Goal: Information Seeking & Learning: Check status

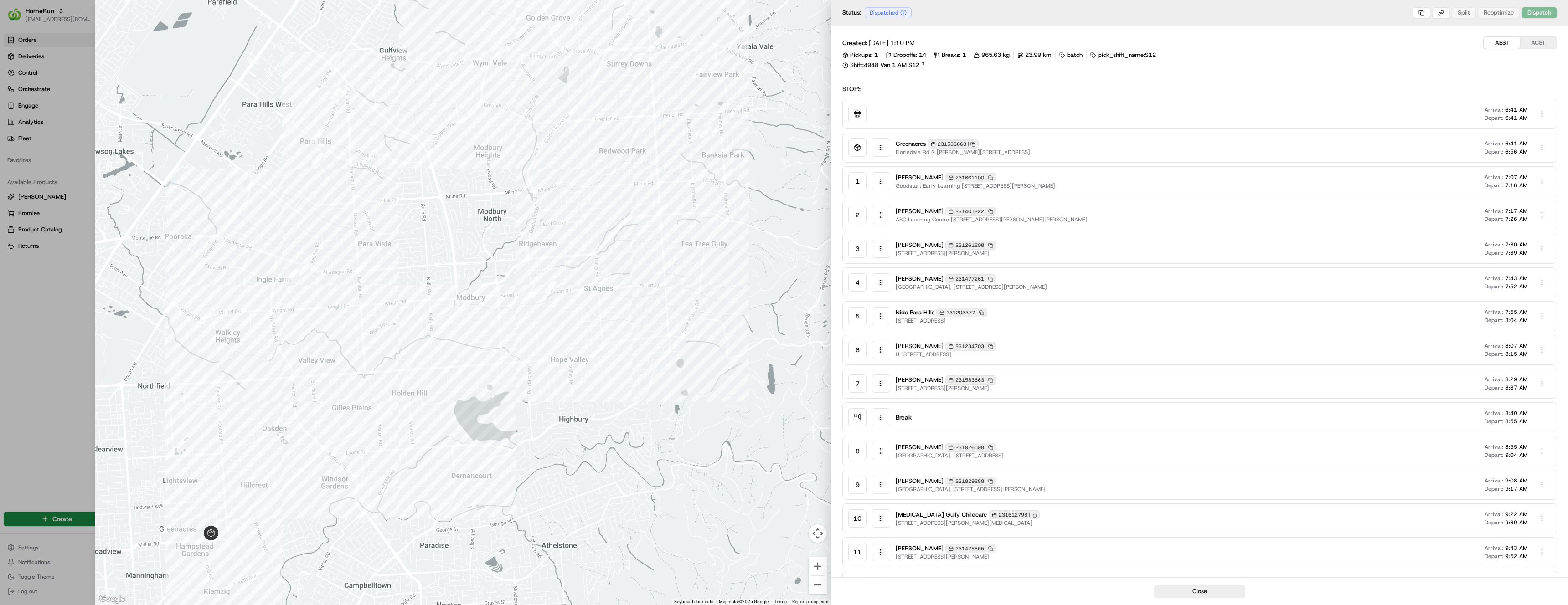
click at [1182, 147] on div "Greenacres 231583663 Copy 231583663 Floriedale Rd & [PERSON_NAME][STREET_ADDRES…" at bounding box center [1223, 148] width 656 height 18
click at [957, 144] on div "231583663 Copy 231583663" at bounding box center [953, 144] width 51 height 9
copy div "231583663"
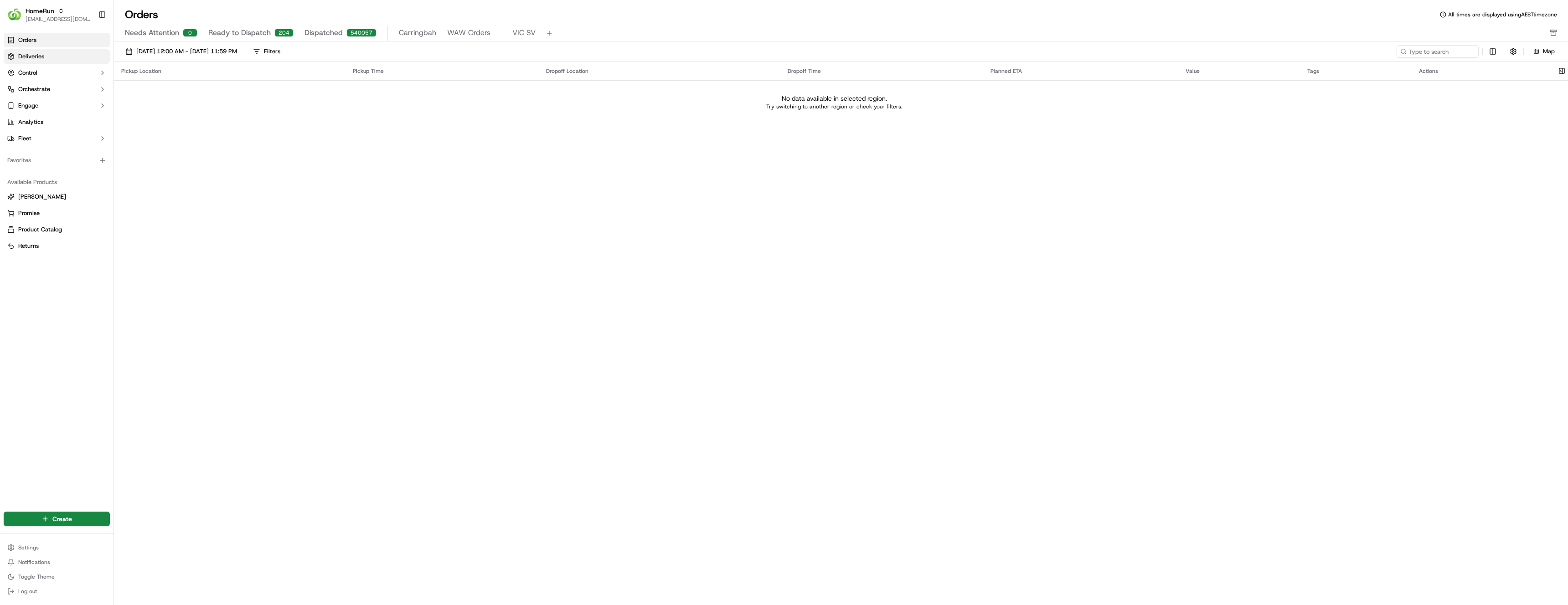
click at [57, 60] on link "Deliveries" at bounding box center [57, 57] width 106 height 15
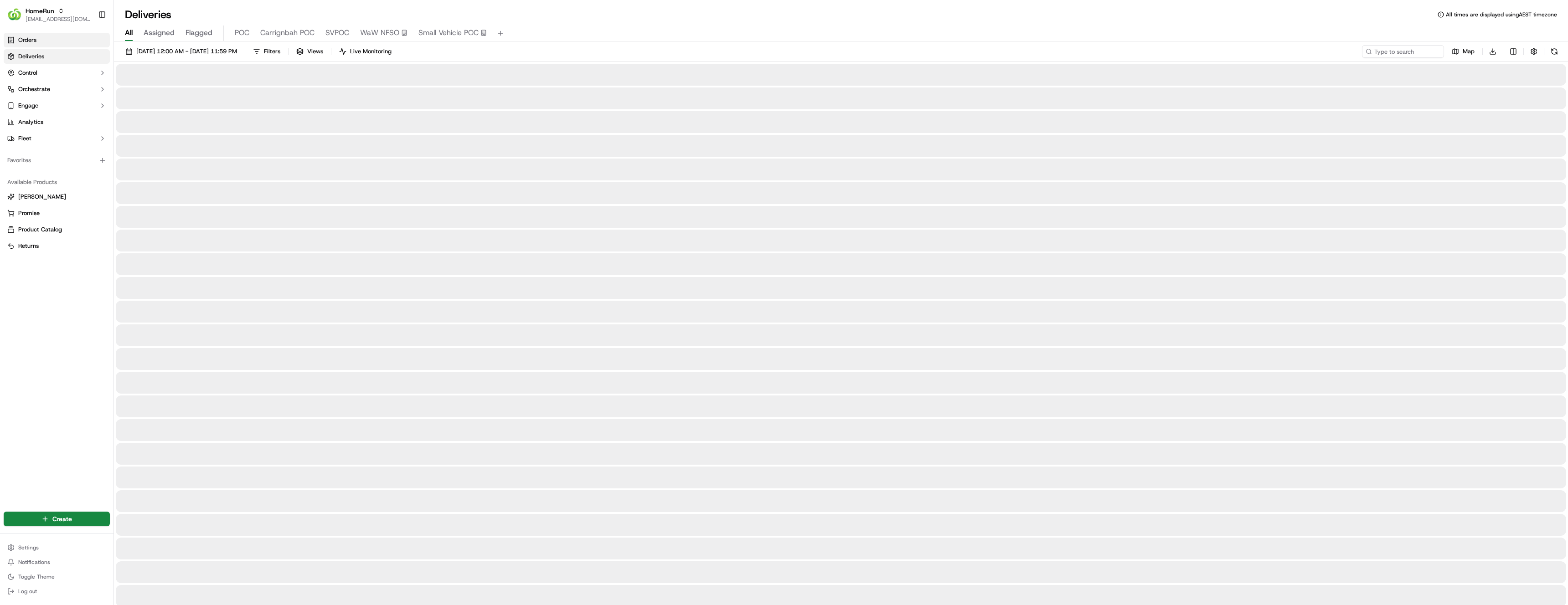
click at [46, 43] on link "Orders" at bounding box center [57, 40] width 106 height 15
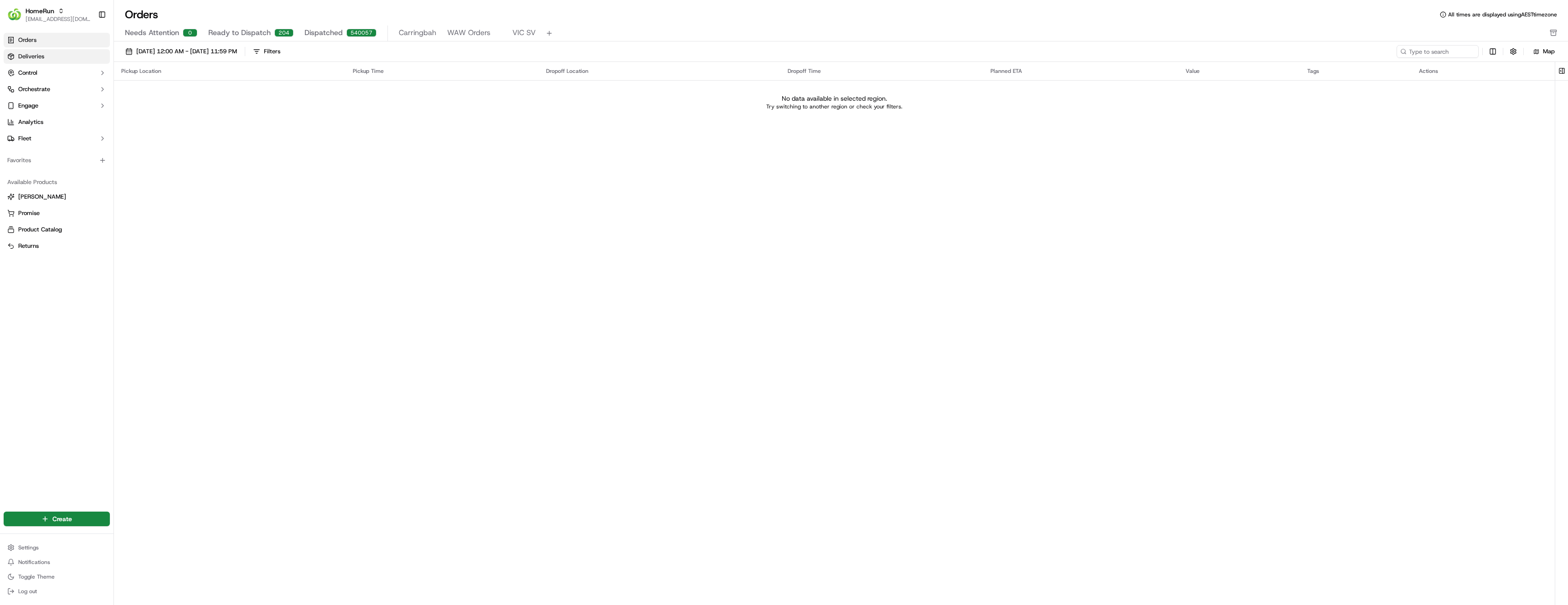
click at [72, 52] on link "Deliveries" at bounding box center [57, 57] width 106 height 15
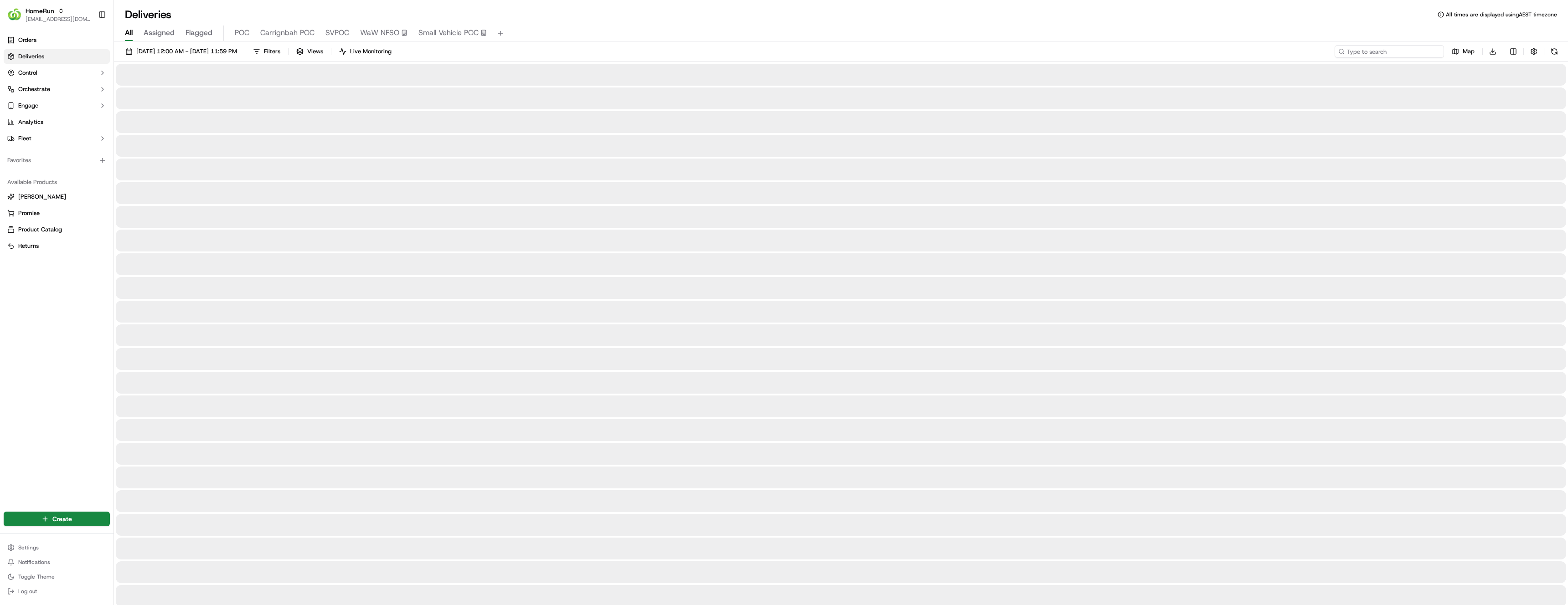
click at [1376, 54] on input at bounding box center [1390, 51] width 110 height 13
paste input "231583663"
type input "231583663"
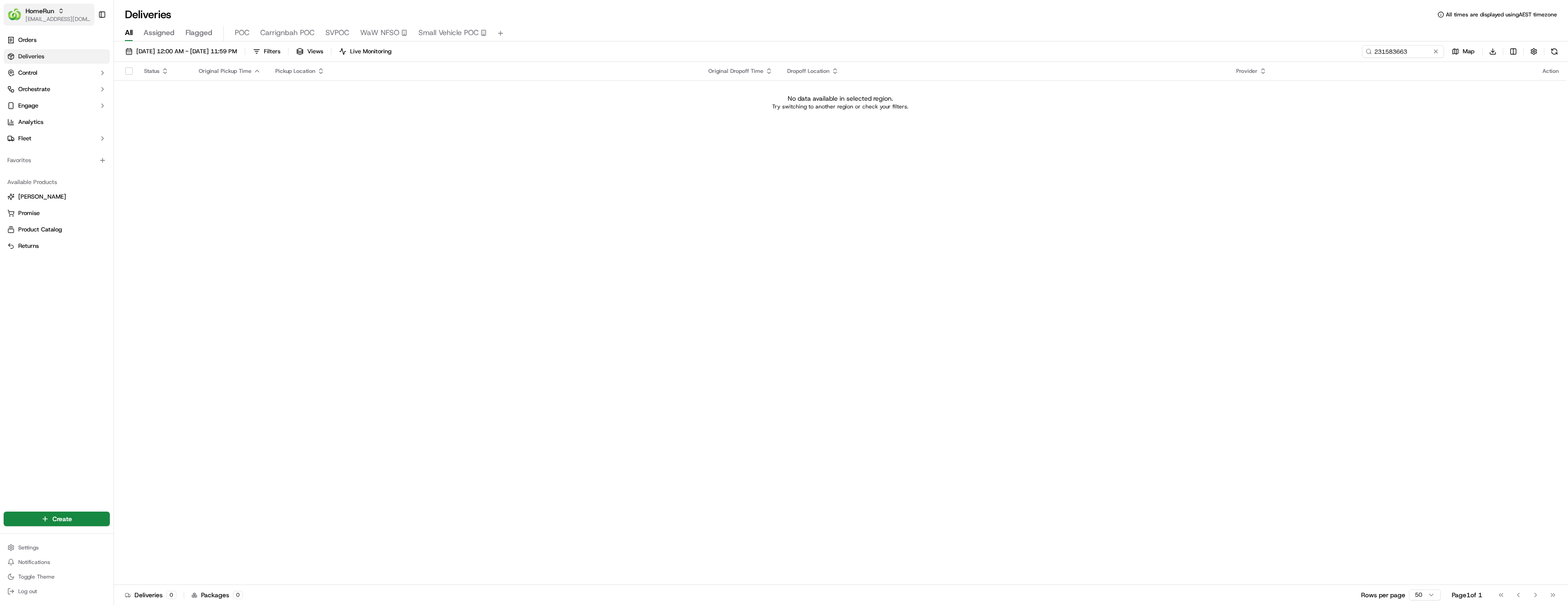
click at [50, 8] on span "HomeRun" at bounding box center [40, 10] width 29 height 9
type input "coles"
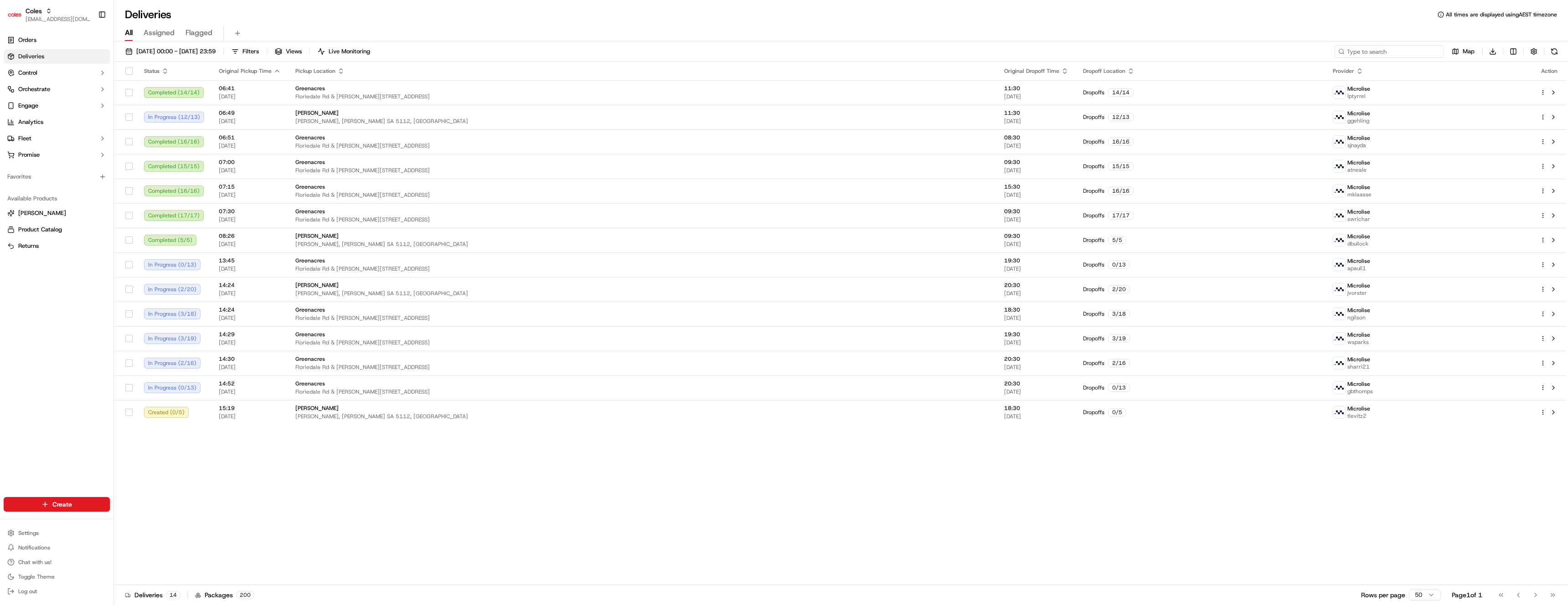
click at [1392, 54] on input at bounding box center [1390, 51] width 110 height 13
paste input "231583663"
type input "231583663"
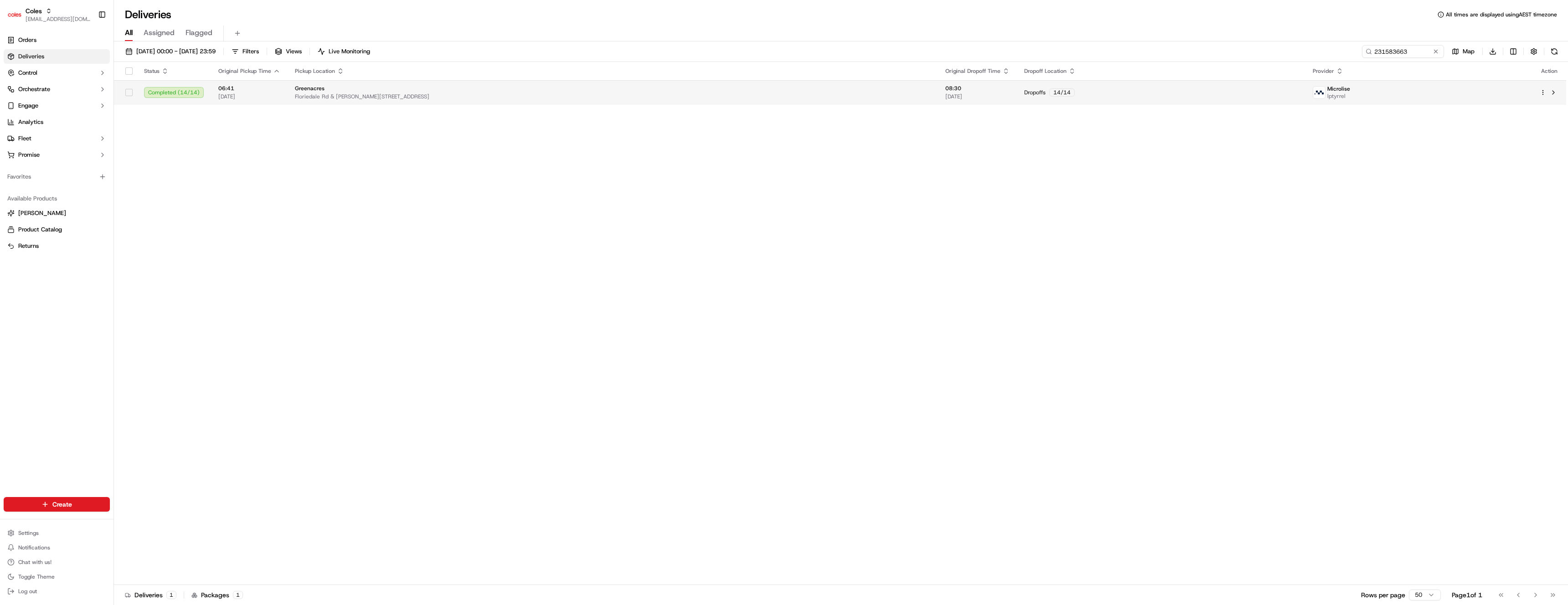
click at [1272, 96] on div "Dropoffs 14 / 14" at bounding box center [1161, 92] width 274 height 8
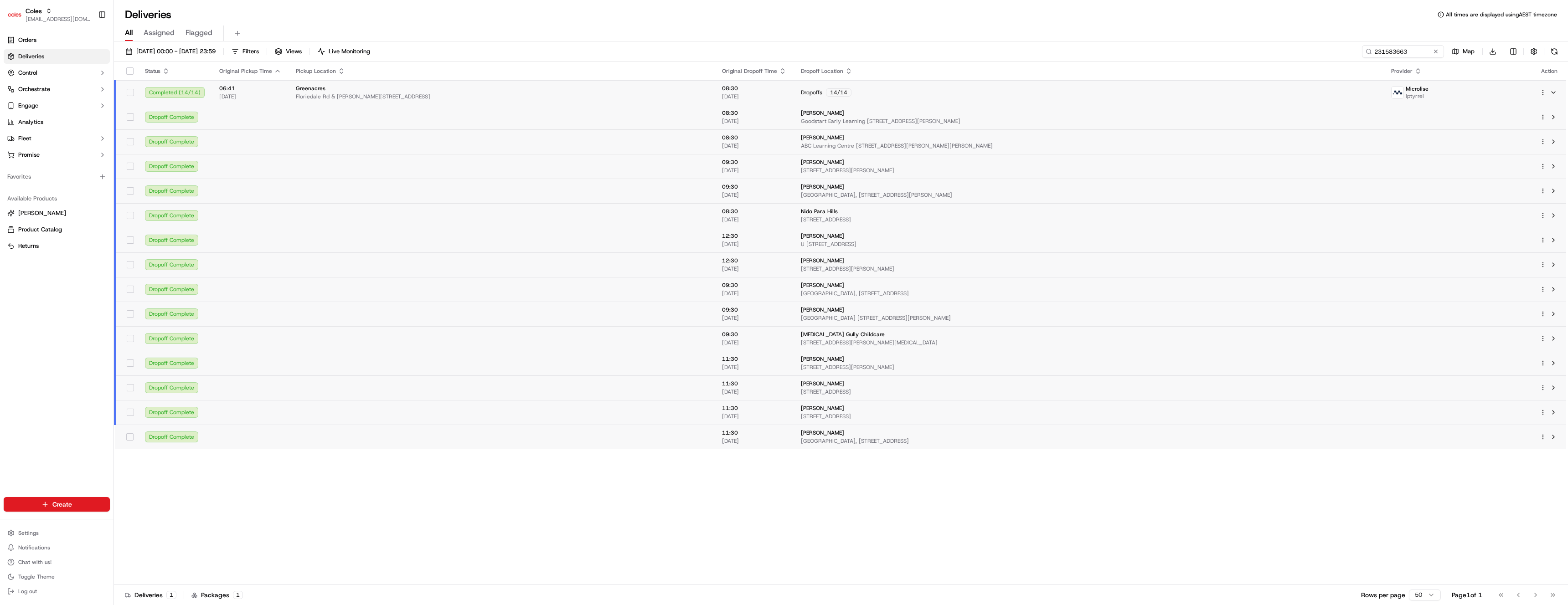
click at [964, 131] on td "Jessica Romano ABC Learning Centre 10-18 Kylie Cres, INGLE FARM, SA 5098, AU" at bounding box center [1089, 142] width 590 height 24
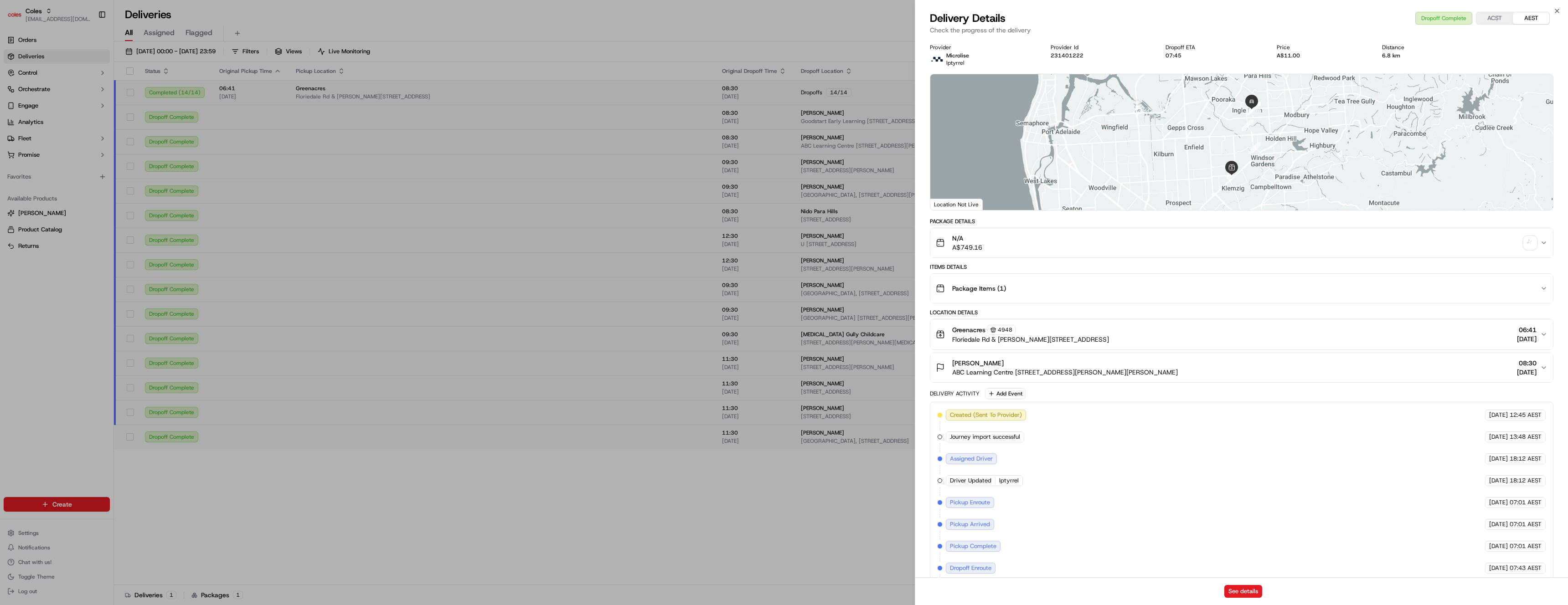
scroll to position [54, 0]
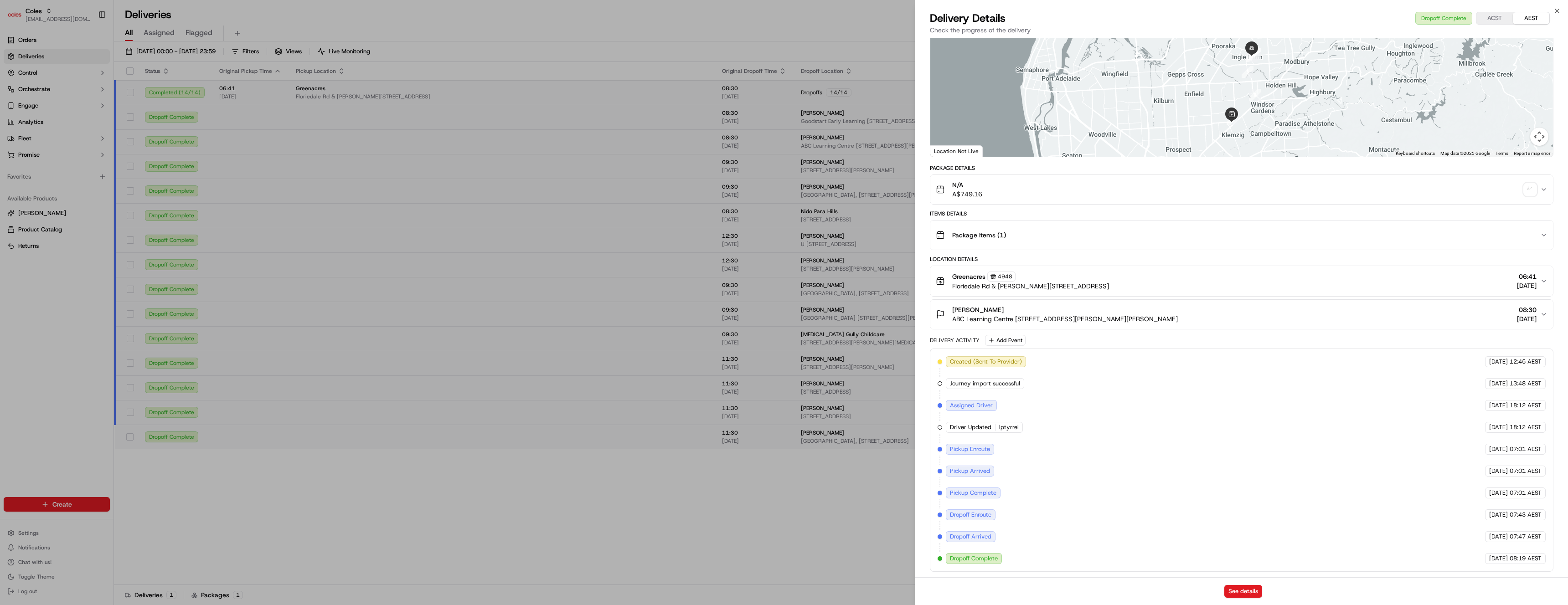
click at [1141, 214] on div "Items Details" at bounding box center [1242, 214] width 623 height 7
click at [1122, 236] on div "Package Items ( 1 )" at bounding box center [1237, 235] width 604 height 18
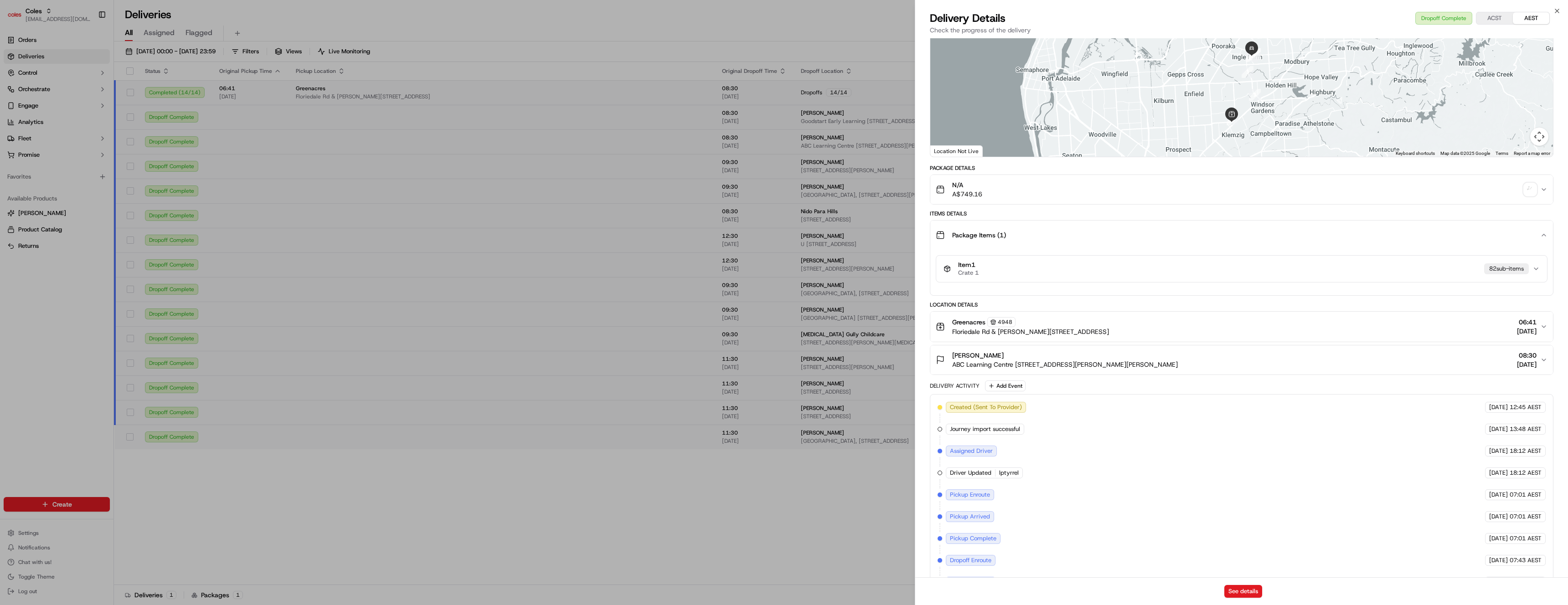
click at [1124, 200] on button "N/A A$749.16" at bounding box center [1241, 190] width 623 height 29
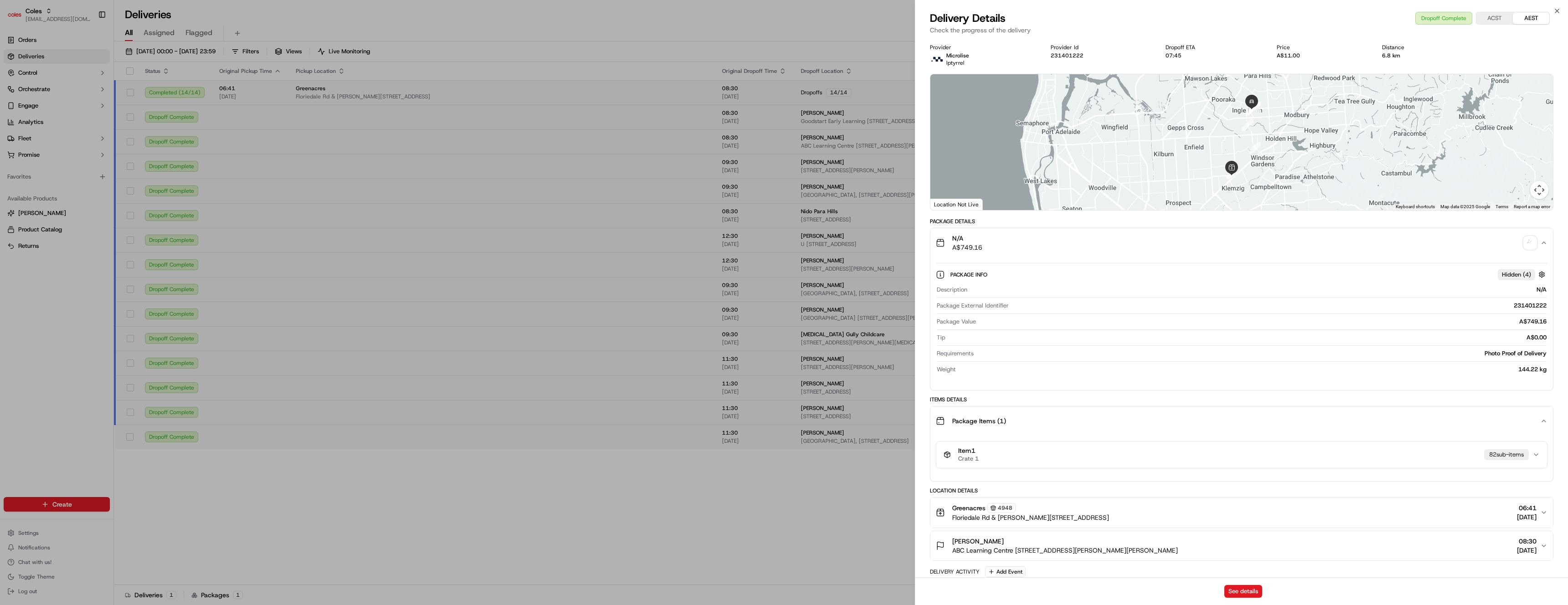
scroll to position [231, 0]
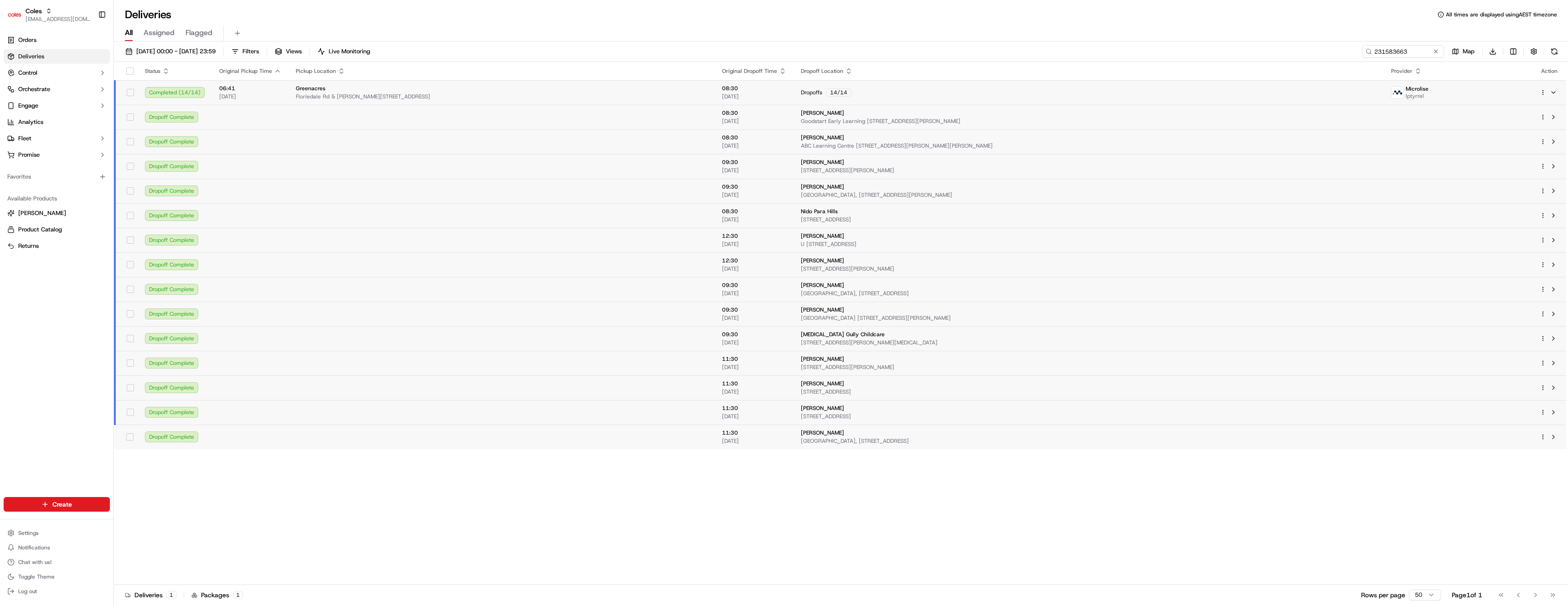
click at [1544, 117] on html "Coles ben@usenash.com Toggle Sidebar Orders Deliveries Control Orchestrate Enga…" at bounding box center [784, 302] width 1568 height 605
click at [1506, 145] on span "Delivery Details" at bounding box center [1503, 146] width 41 height 7
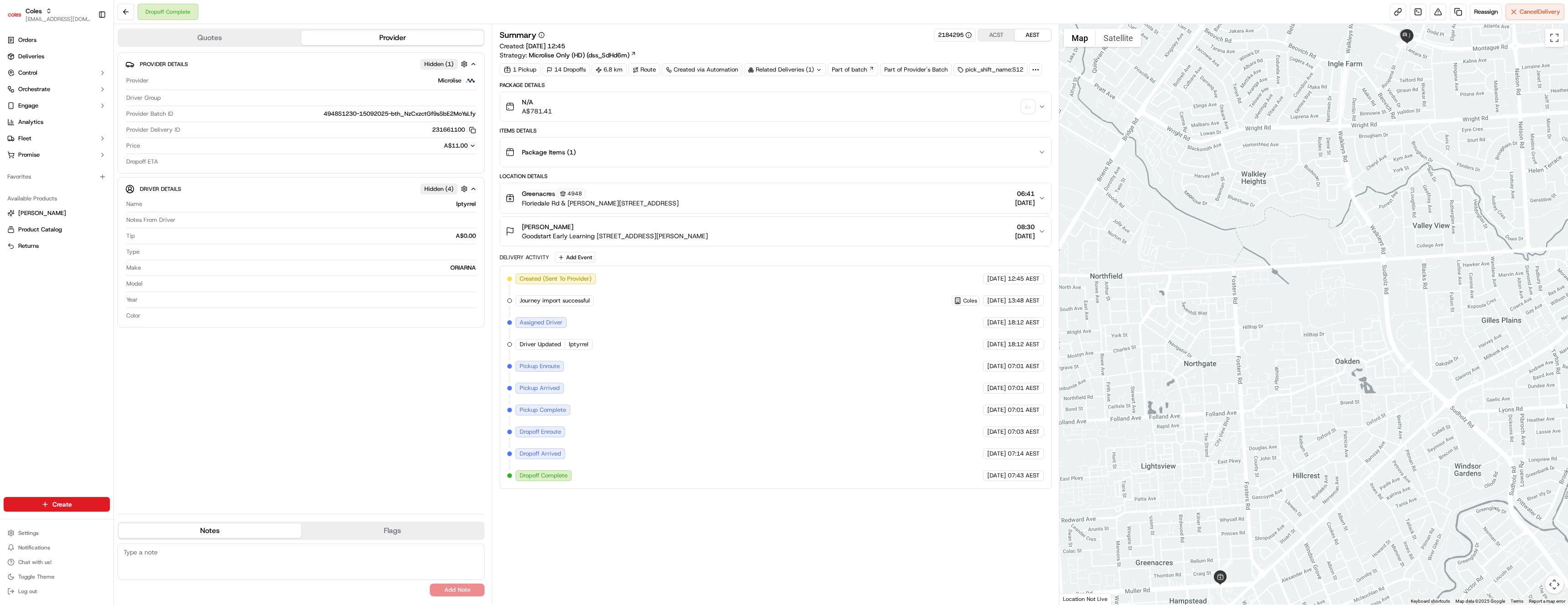
click at [1040, 71] on icon at bounding box center [1035, 69] width 8 height 8
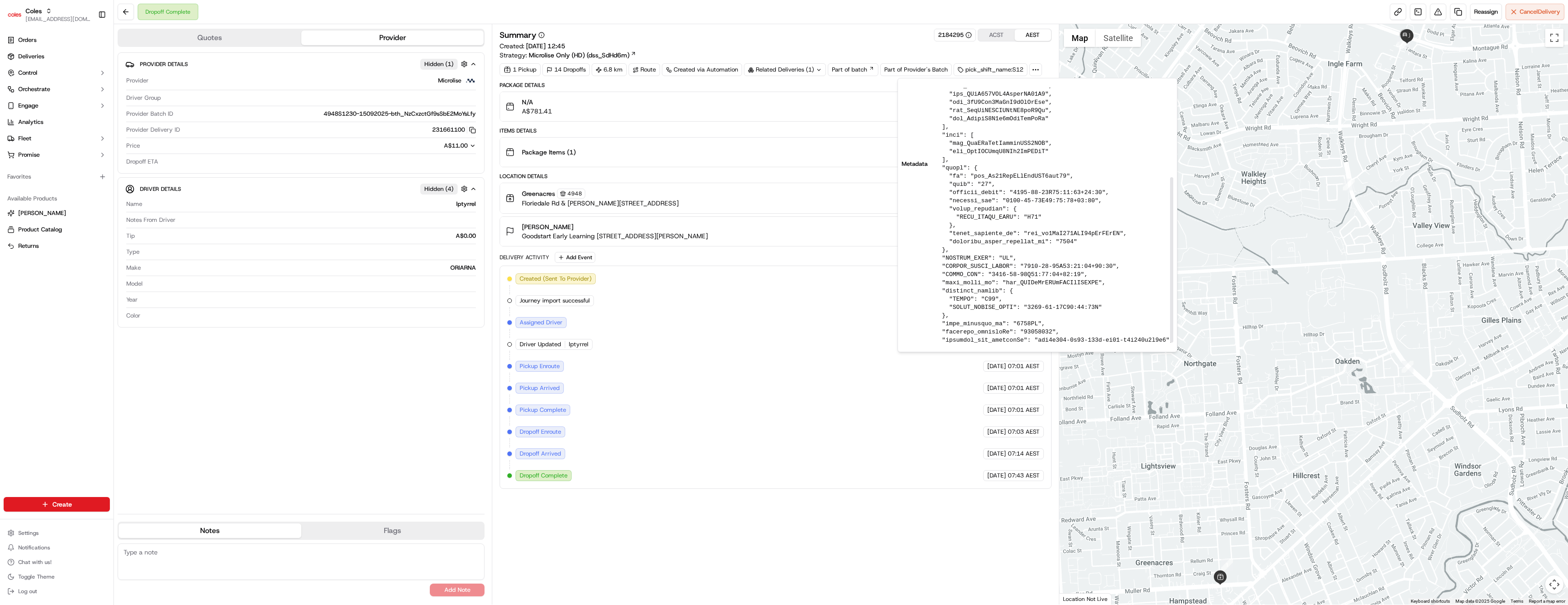
scroll to position [139, 0]
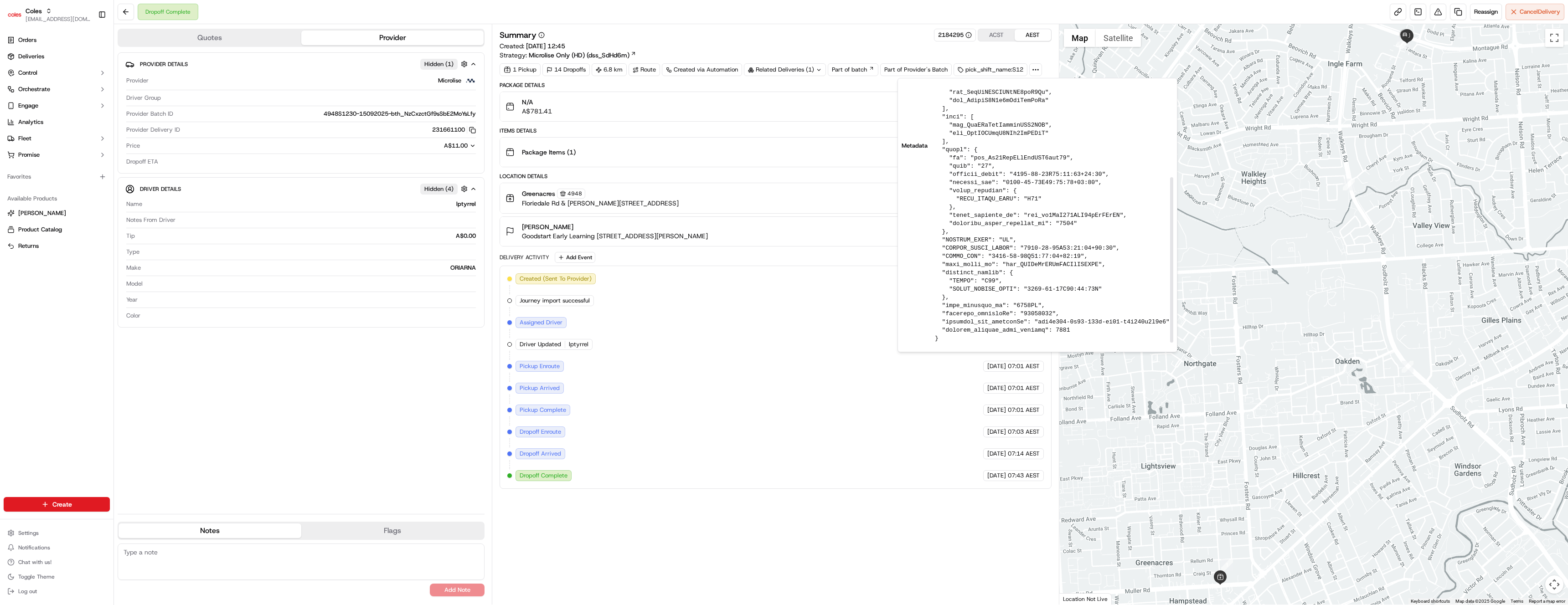
click at [973, 261] on pre at bounding box center [1054, 145] width 239 height 394
drag, startPoint x: 953, startPoint y: 259, endPoint x: 970, endPoint y: 304, distance: 48.1
click at [970, 304] on pre at bounding box center [1054, 145] width 239 height 394
click at [981, 329] on pre at bounding box center [1054, 145] width 239 height 394
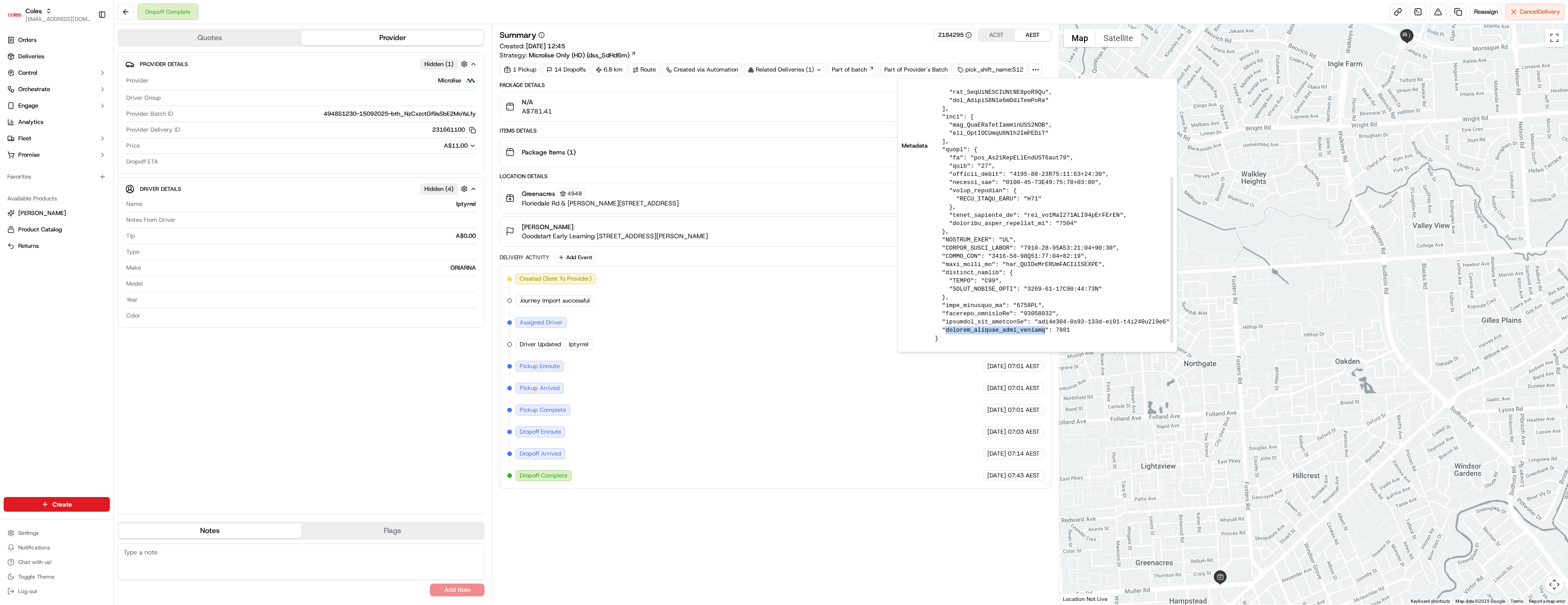
click at [981, 329] on pre at bounding box center [1054, 145] width 239 height 394
click at [128, 12] on button at bounding box center [125, 12] width 16 height 16
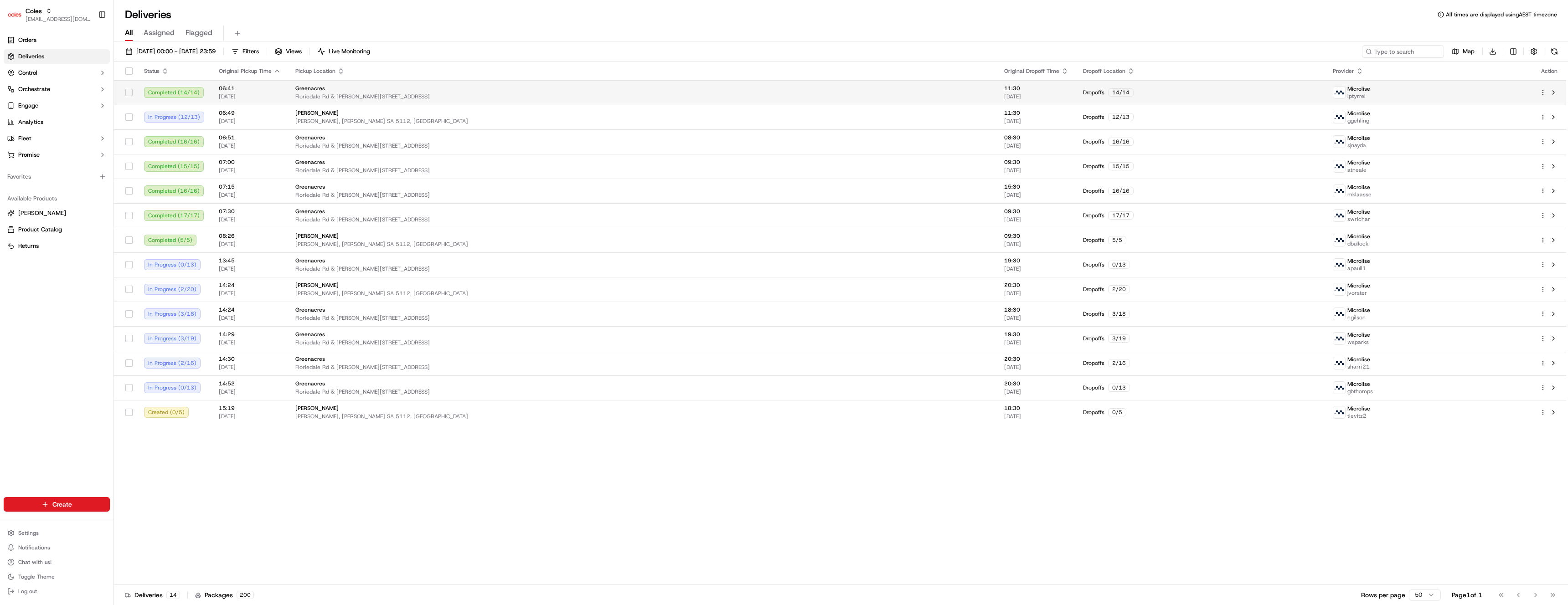
click at [866, 81] on td "Greenacres Floriedale Rd & Muller Rd, Greenacres SA 5086, Australia" at bounding box center [642, 93] width 709 height 24
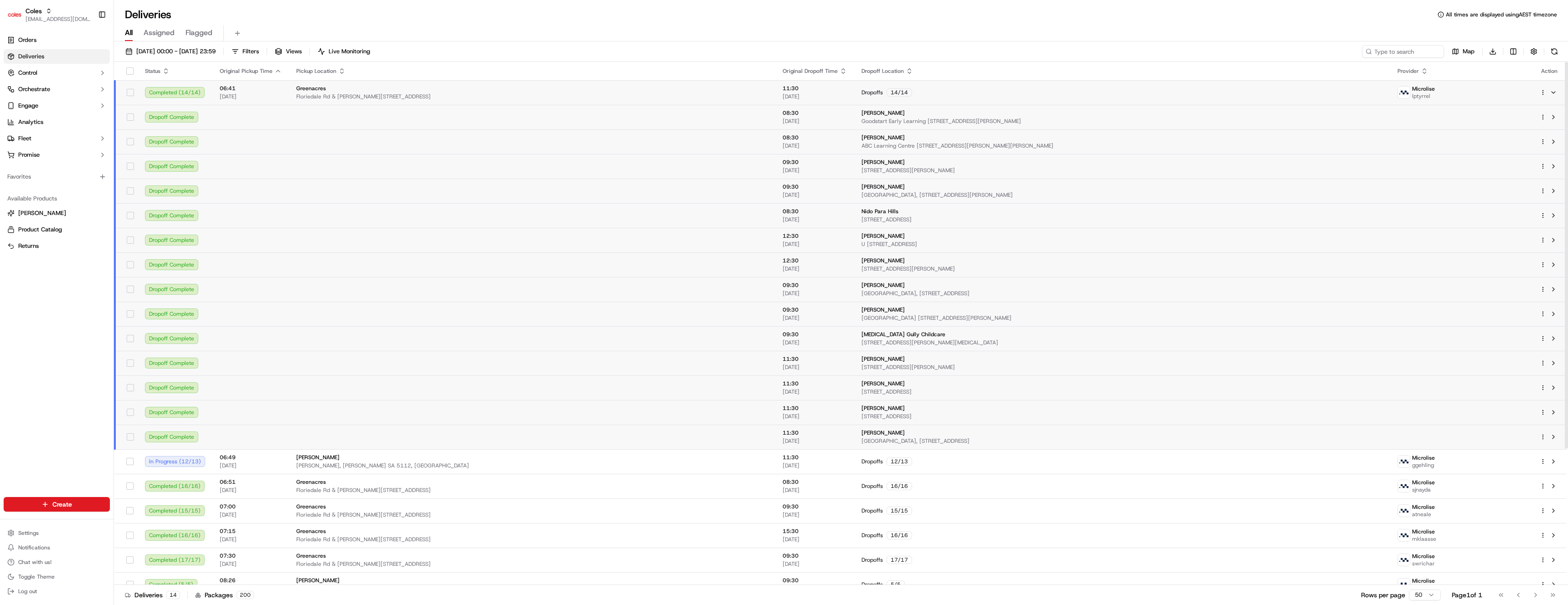
click at [1544, 96] on div at bounding box center [1549, 93] width 19 height 11
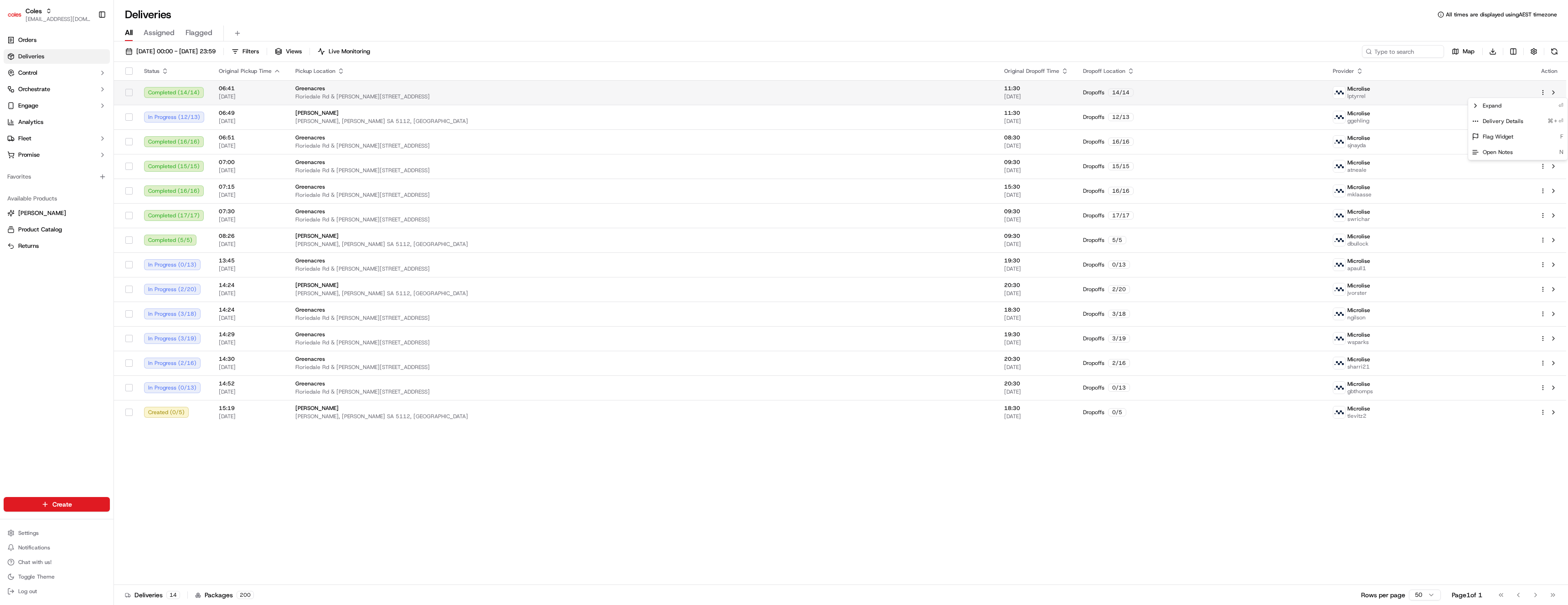
click at [1540, 91] on html "Coles ben@usenash.com Toggle Sidebar Orders Deliveries Control Orchestrate Enga…" at bounding box center [784, 302] width 1568 height 605
click at [1515, 121] on span "Delivery Details" at bounding box center [1503, 121] width 41 height 7
click at [1404, 96] on html "Coles ben@usenash.com Toggle Sidebar Orders Deliveries Control Orchestrate Enga…" at bounding box center [784, 302] width 1568 height 605
click at [1400, 93] on div "Microlise lptyrrel" at bounding box center [1429, 93] width 192 height 15
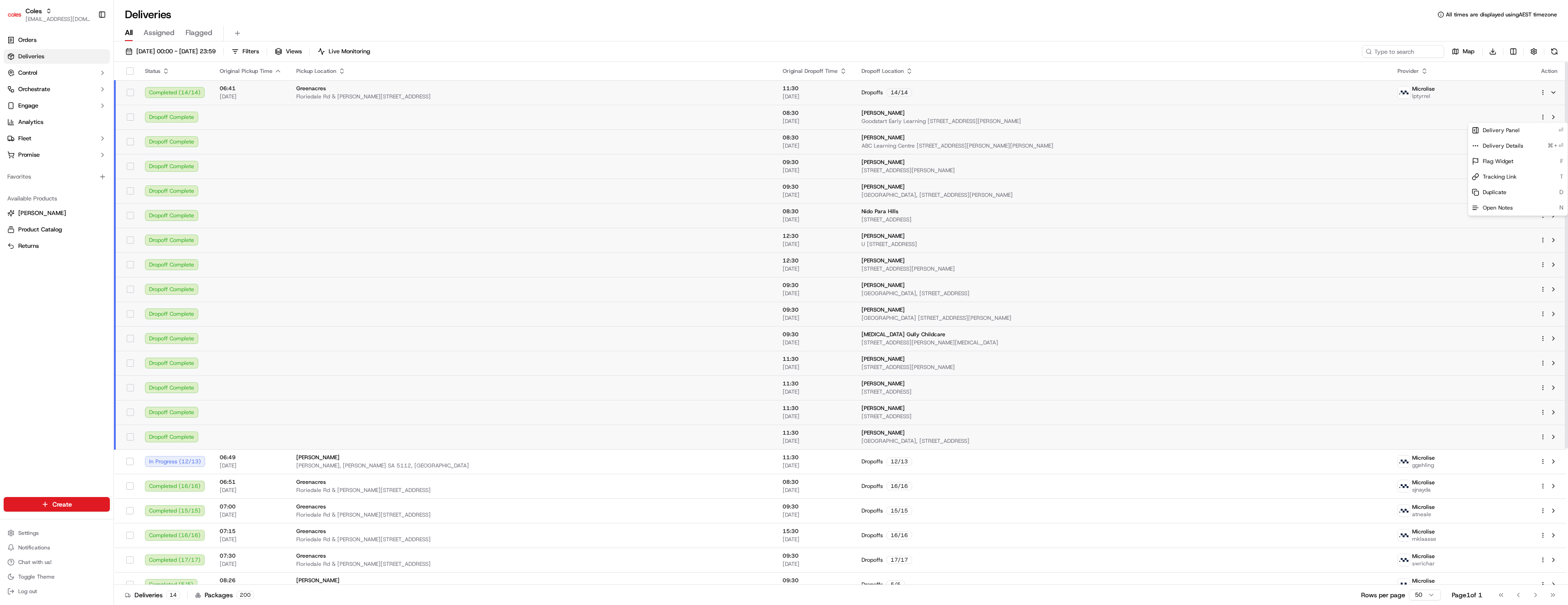
click at [1544, 118] on html "Coles ben@usenash.com Toggle Sidebar Orders Deliveries Control Orchestrate Enga…" at bounding box center [784, 302] width 1568 height 605
click at [1516, 145] on span "Delivery Details" at bounding box center [1503, 146] width 41 height 7
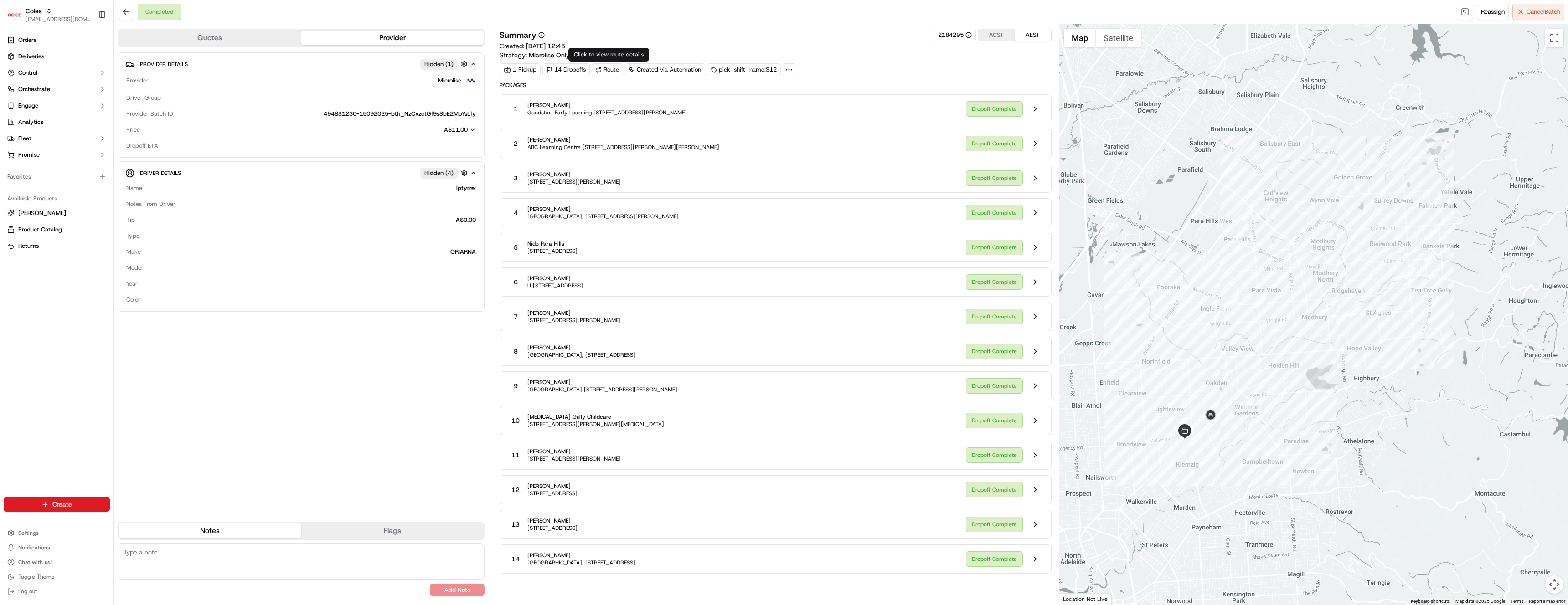
click at [603, 70] on div "Route" at bounding box center [607, 69] width 32 height 13
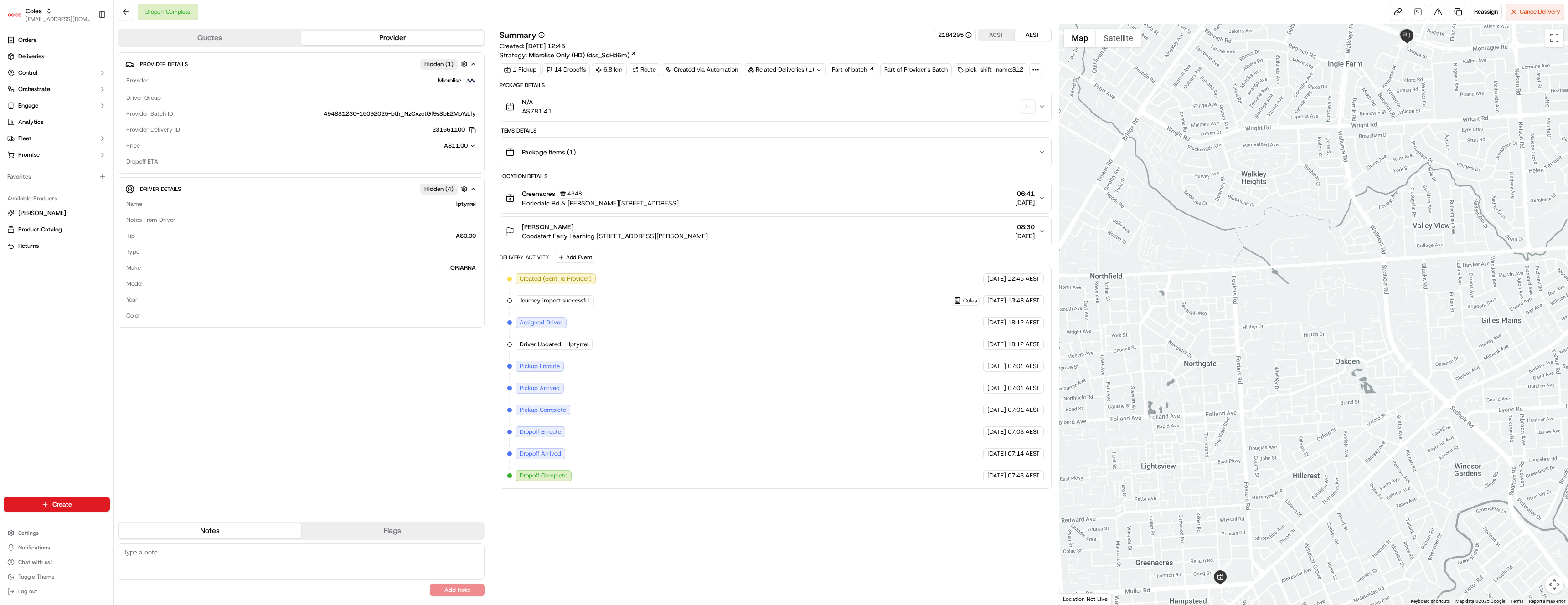
click at [1039, 70] on icon at bounding box center [1035, 69] width 8 height 8
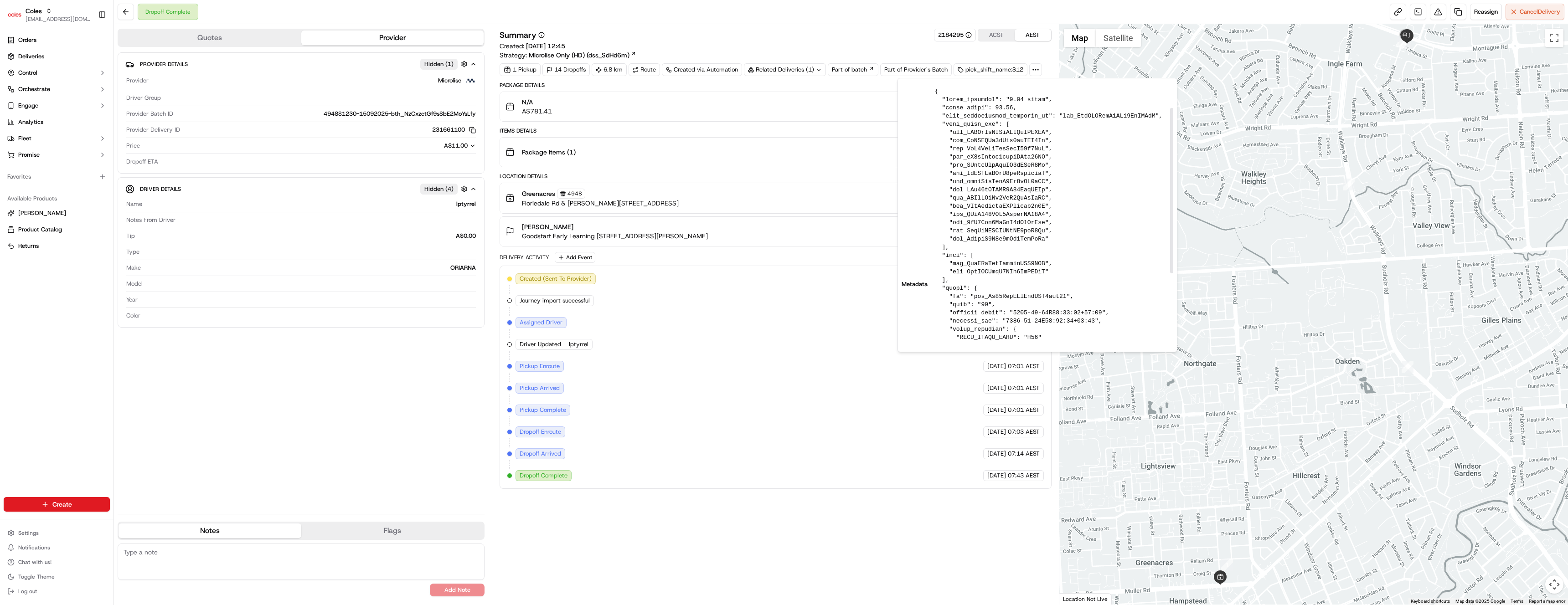
scroll to position [139, 0]
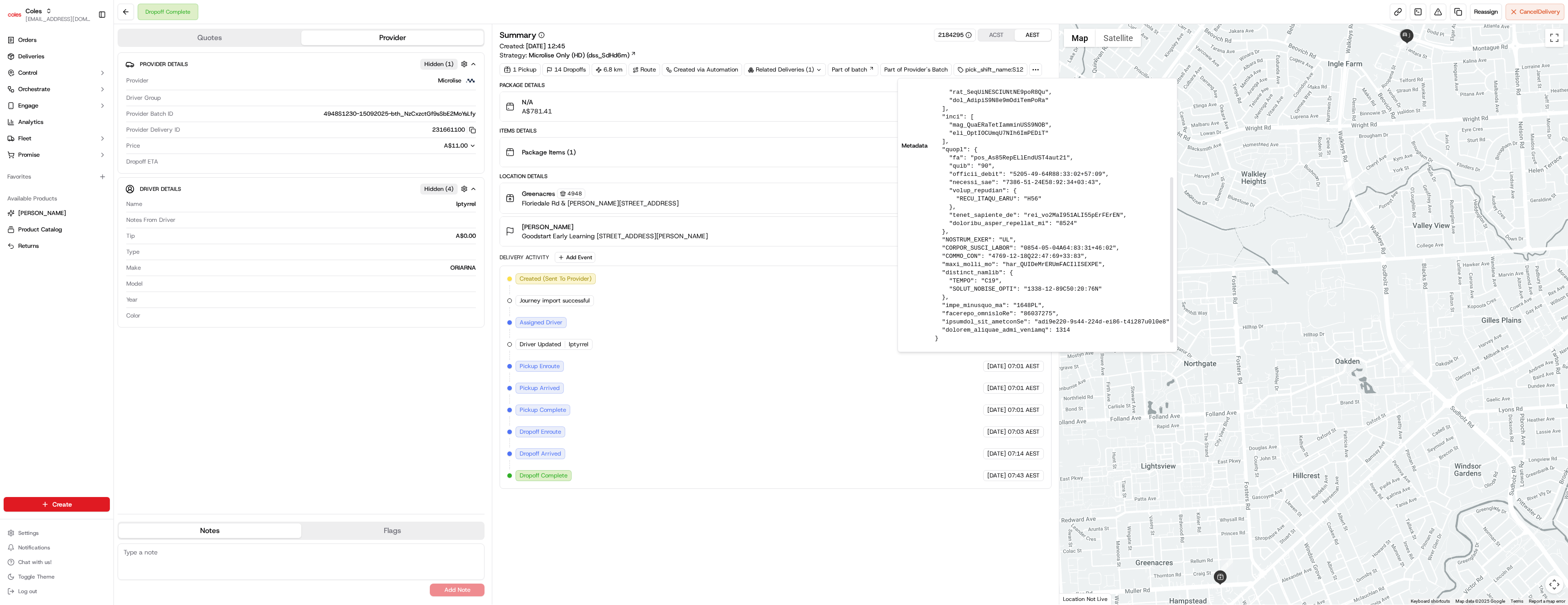
click at [1067, 334] on pre at bounding box center [1054, 145] width 239 height 394
click at [1001, 335] on pre at bounding box center [1054, 145] width 239 height 394
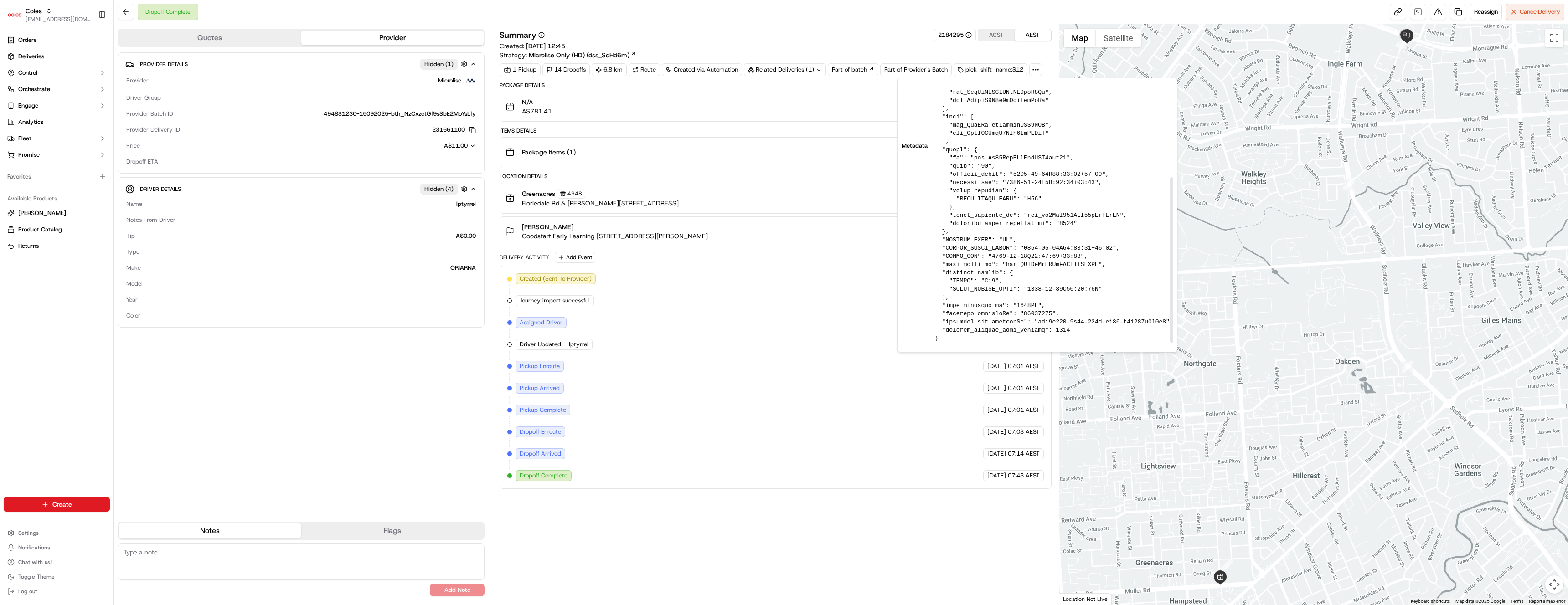
click at [1001, 334] on pre at bounding box center [1054, 145] width 239 height 394
copy pre ""dropoff_service_time_seconds": 1312"
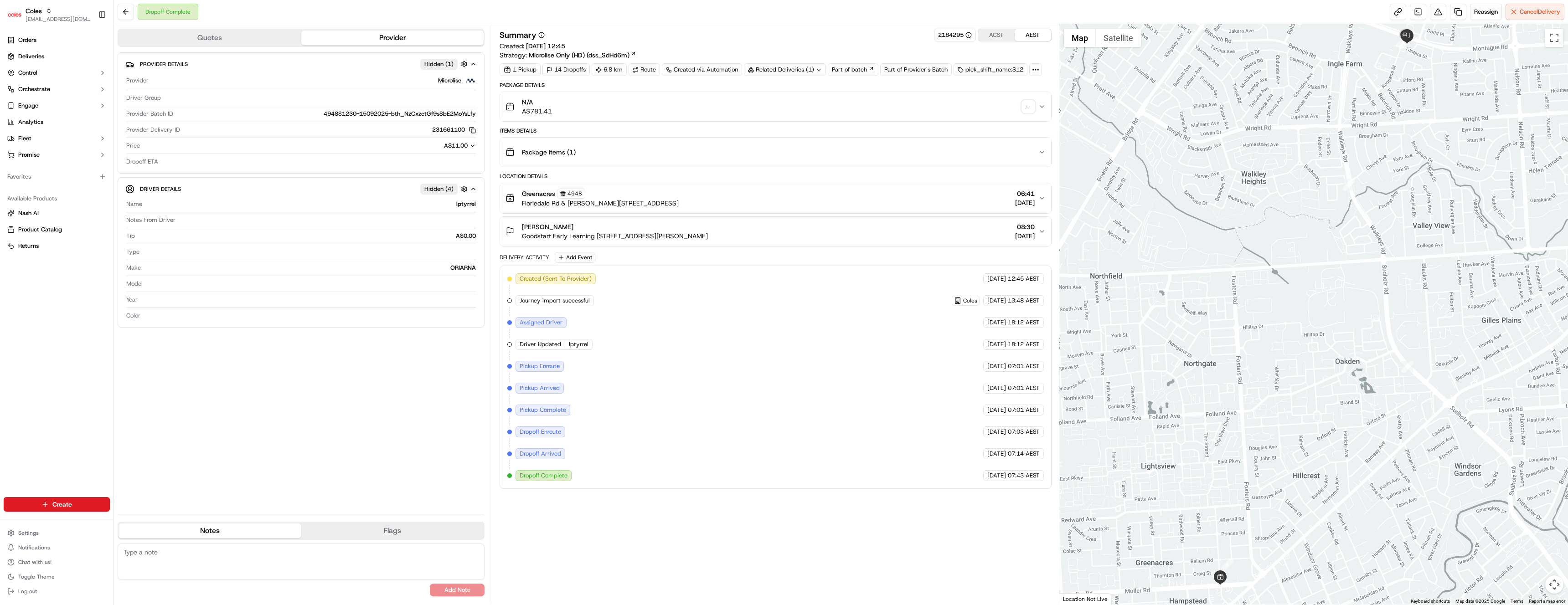
click at [1038, 75] on div at bounding box center [1035, 69] width 13 height 13
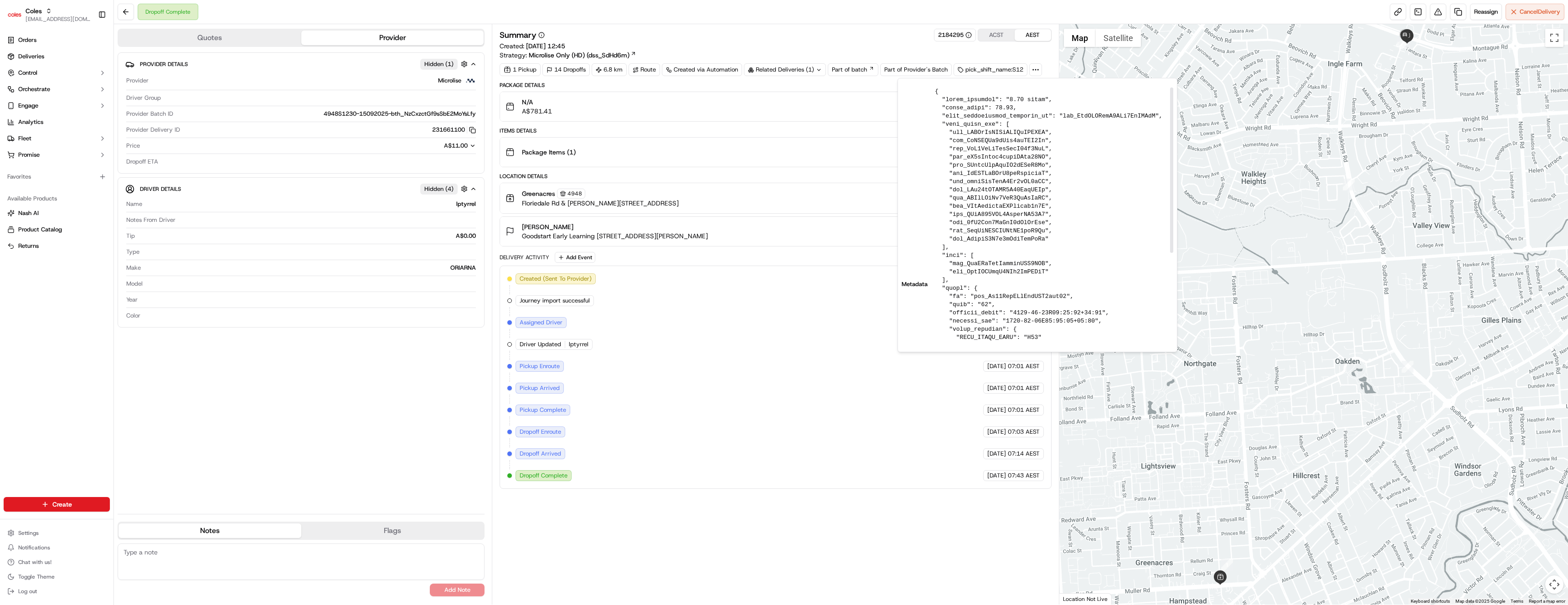
scroll to position [139, 0]
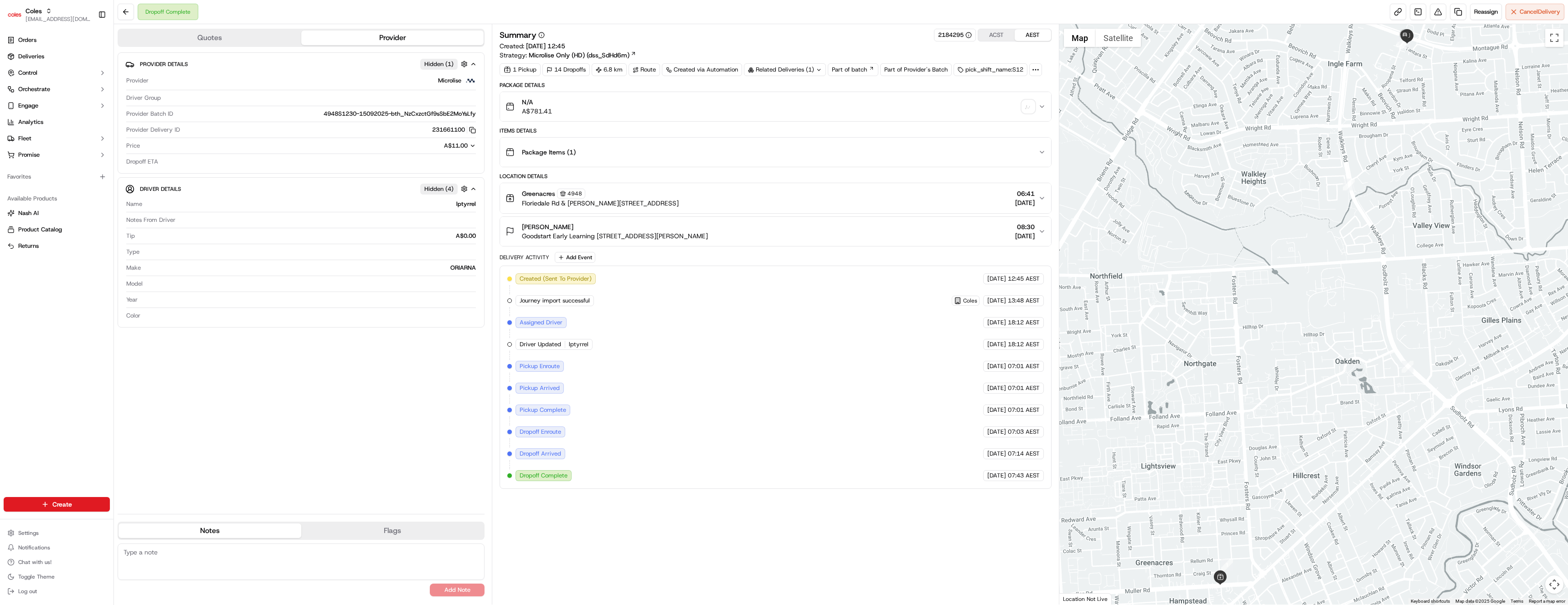
click at [1027, 68] on div "pick_shift_name:S12" at bounding box center [990, 69] width 74 height 13
click at [1037, 68] on icon at bounding box center [1035, 69] width 8 height 8
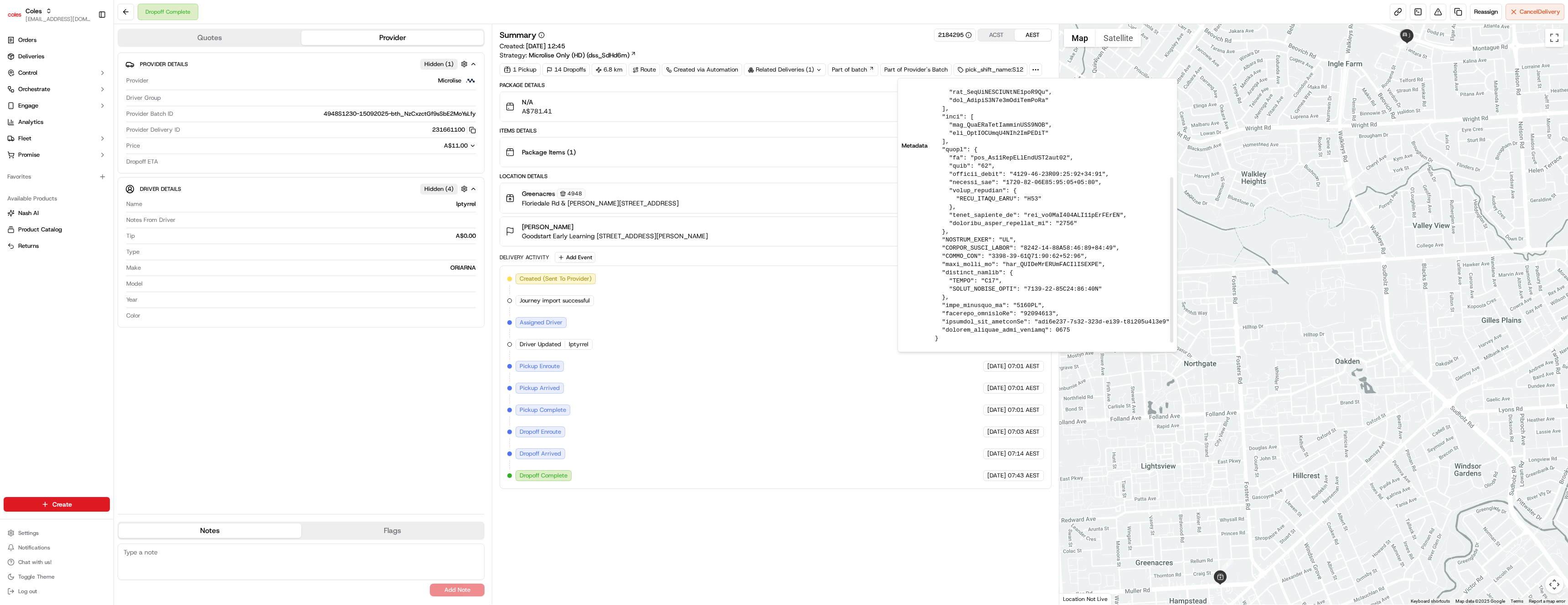
click at [1060, 333] on pre at bounding box center [1054, 145] width 239 height 394
copy pre "1312"
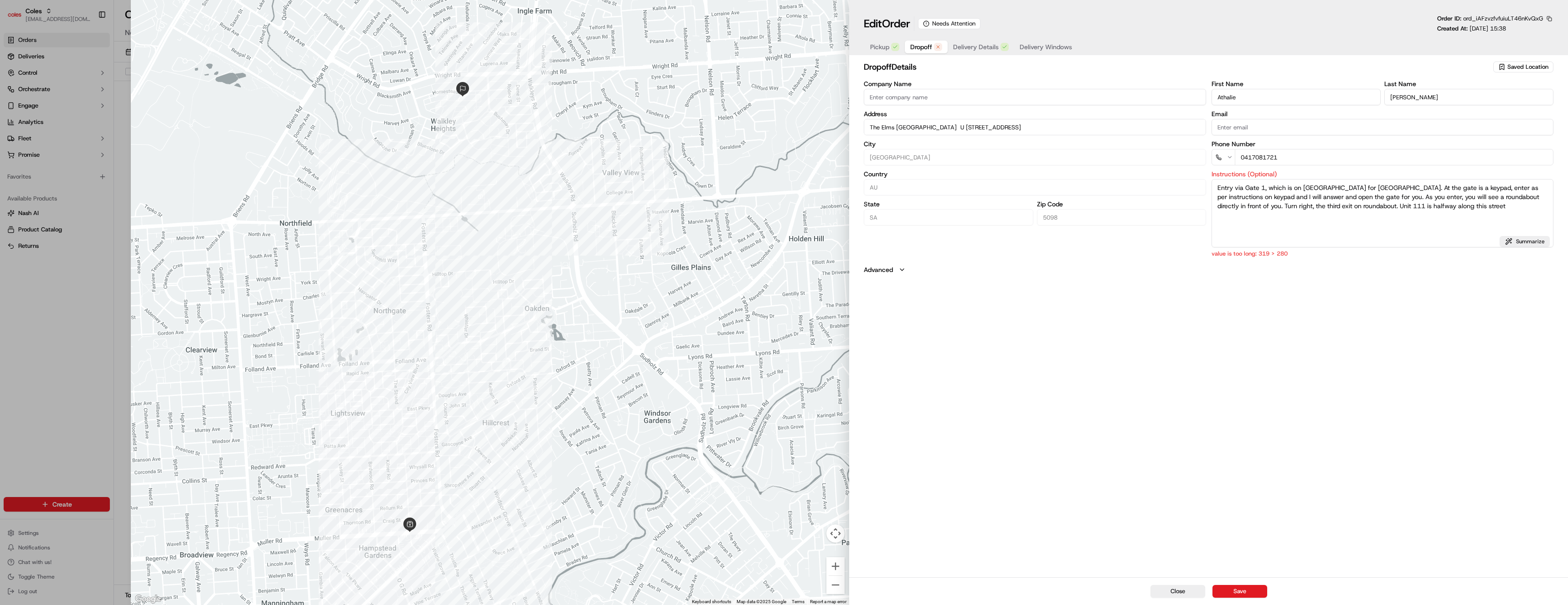
click at [924, 51] on span "Dropoff" at bounding box center [921, 47] width 22 height 9
click at [1286, 196] on textarea "Entry via Gate 1, which is on [GEOGRAPHIC_DATA] for [GEOGRAPHIC_DATA]. At the g…" at bounding box center [1382, 213] width 342 height 68
click at [1359, 195] on textarea "Entry via Gate 1, which is on [GEOGRAPHIC_DATA] for [GEOGRAPHIC_DATA]. At the g…" at bounding box center [1382, 213] width 342 height 68
paste textarea "Gate [STREET_ADDRESS]. Use keypad, I’ll answer and open. On entry, roundabout a…"
click at [1282, 195] on textarea "Gate 1 entry via Homestead Ave, Walkley Heights. Use keypad, I’ll answer and op…" at bounding box center [1382, 213] width 342 height 68
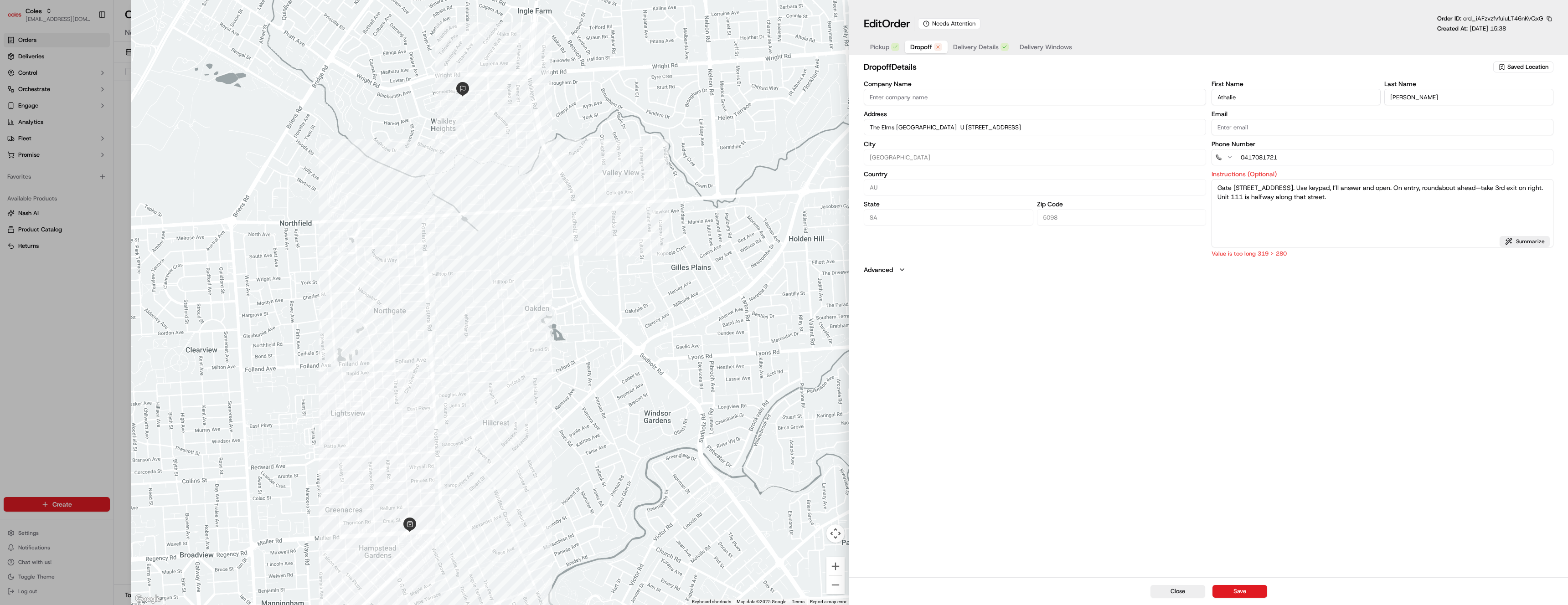
type textarea "Gate 1 entry via Homestead Ave, Walkley Heights. Use keypad, I’ll answer and op…"
click at [1356, 294] on div "dropoff Details Saved Location Company Name Address The Elms Lifstyle Village U…" at bounding box center [1208, 318] width 719 height 519
click at [1458, 216] on textarea "Gate 1 entry via Homestead Ave, Walkley Heights. Use keypad, I’ll answer and op…" at bounding box center [1382, 213] width 342 height 68
click at [1248, 589] on button "Save" at bounding box center [1240, 592] width 55 height 13
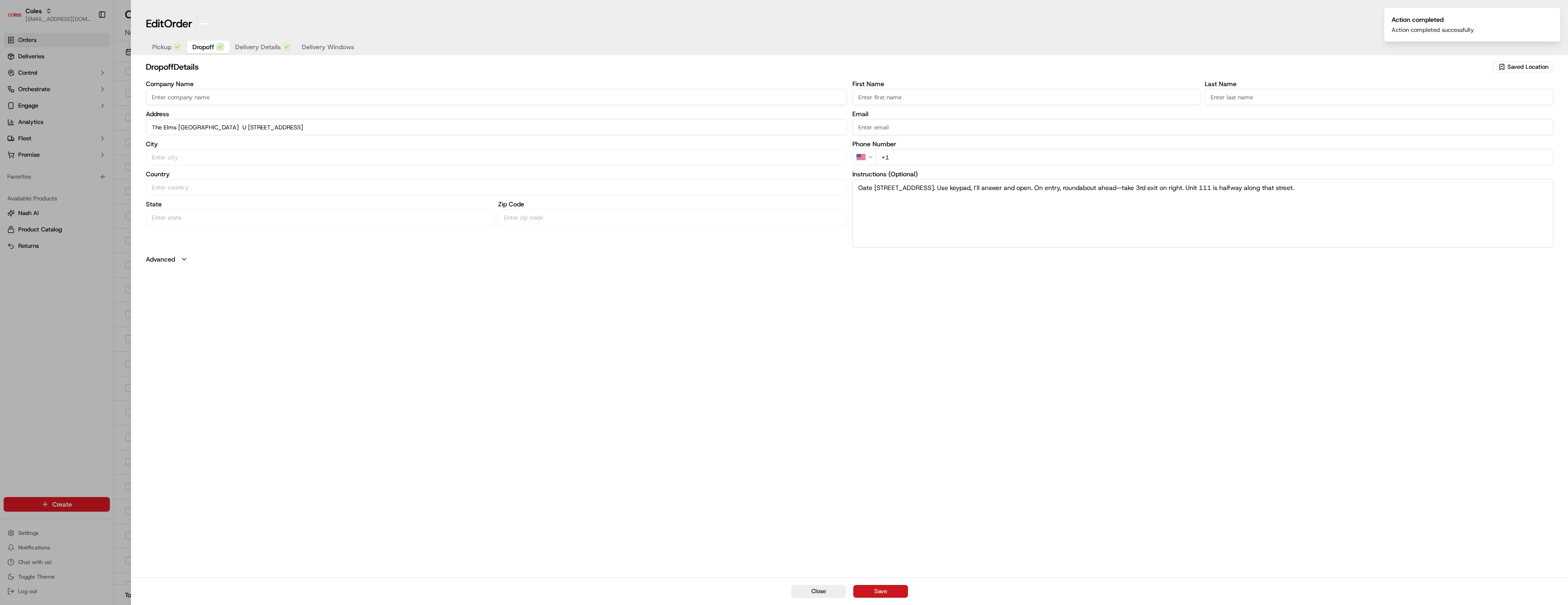
type input "+1"
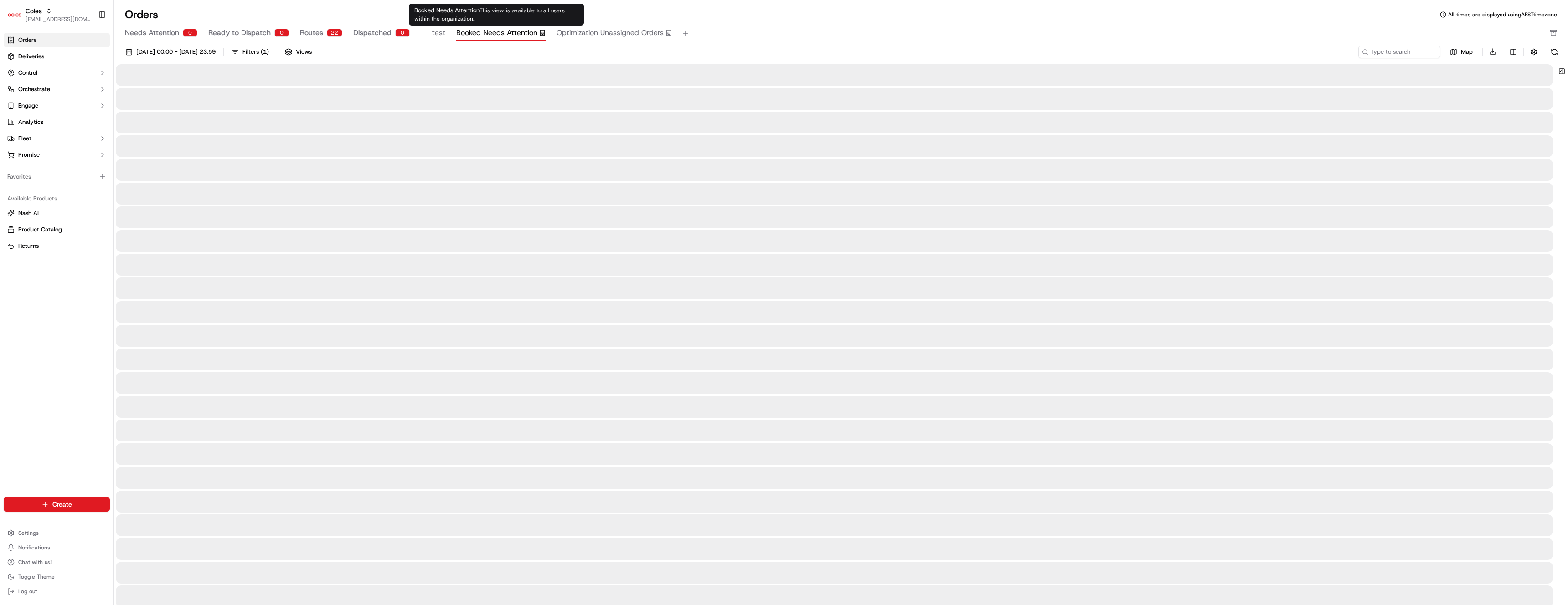
click at [532, 30] on span "Booked Needs Attention" at bounding box center [497, 33] width 81 height 11
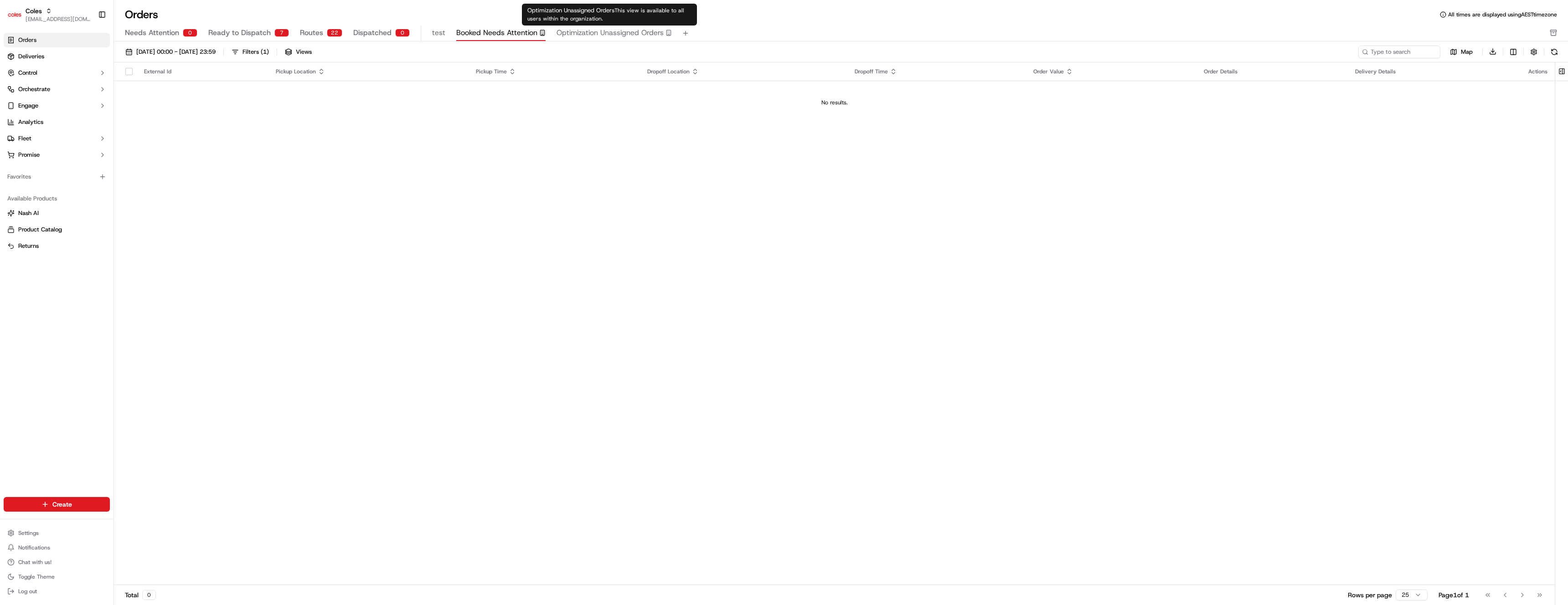
click at [598, 28] on span "Optimization Unassigned Orders" at bounding box center [610, 33] width 107 height 11
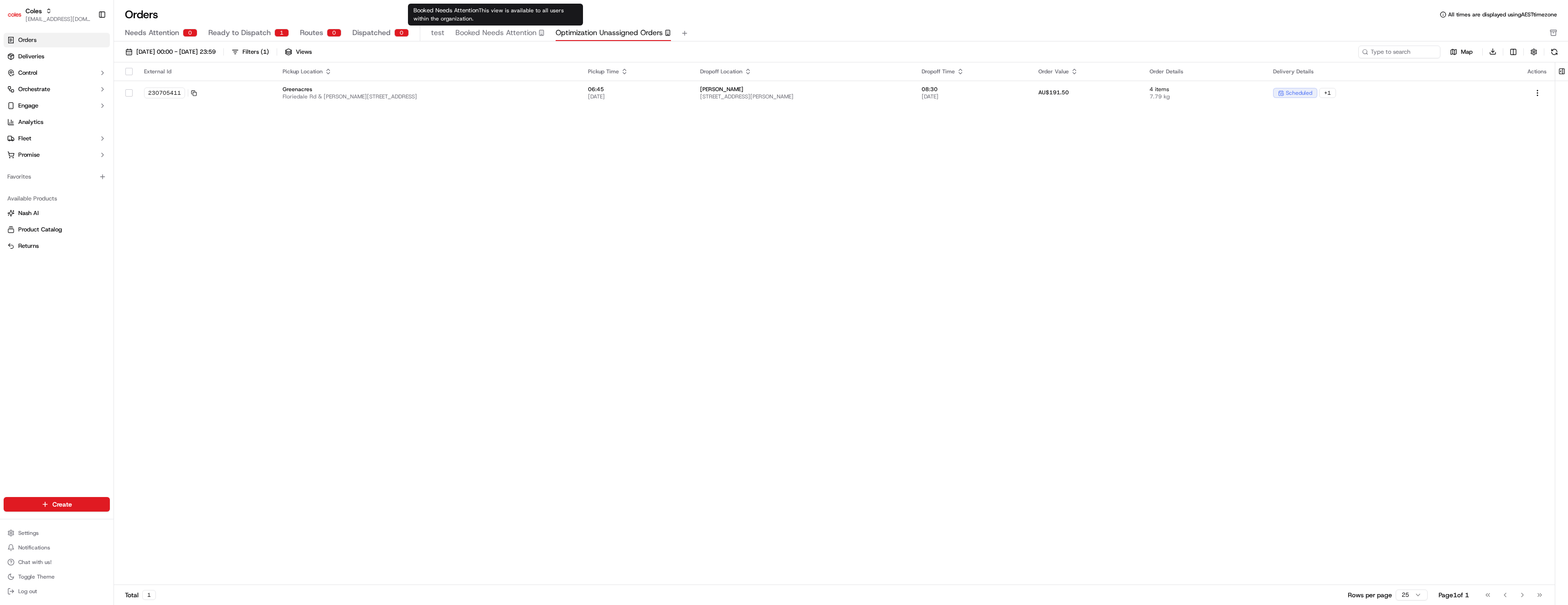
click at [505, 26] on button "Booked Needs Attention" at bounding box center [500, 33] width 89 height 15
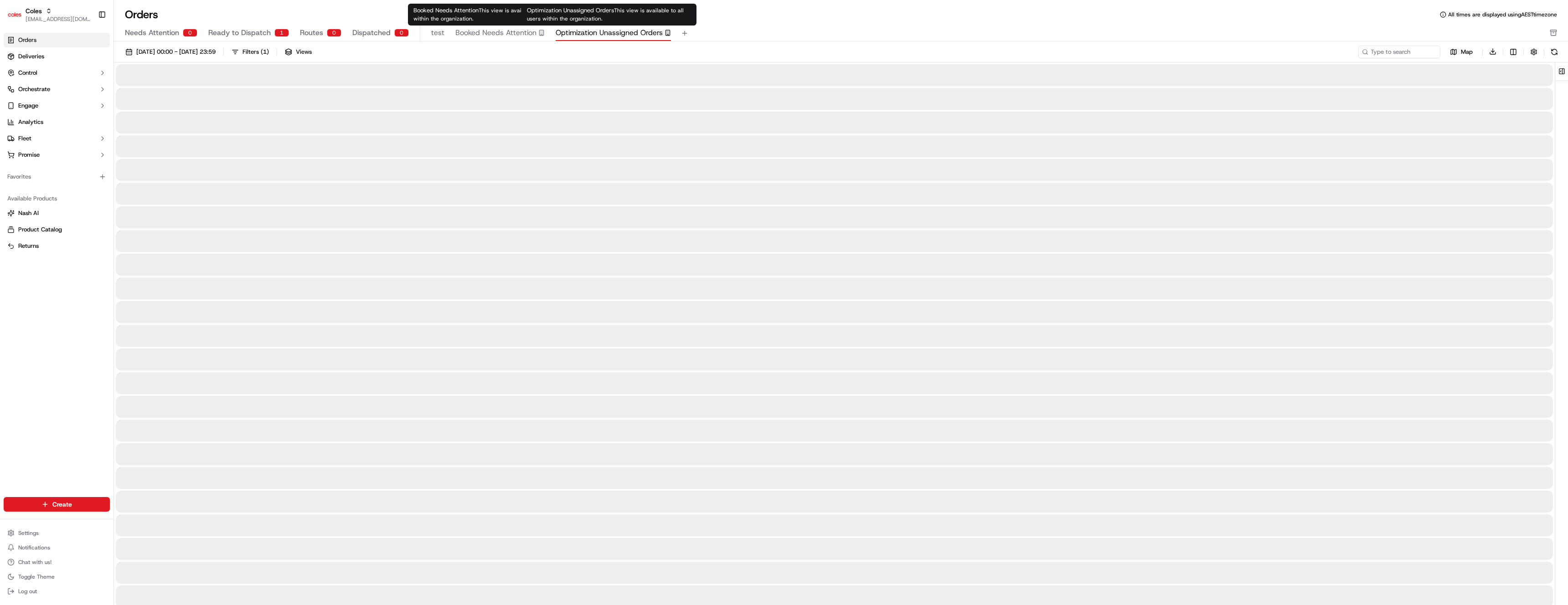
click at [559, 30] on span "Optimization Unassigned Orders" at bounding box center [609, 33] width 107 height 11
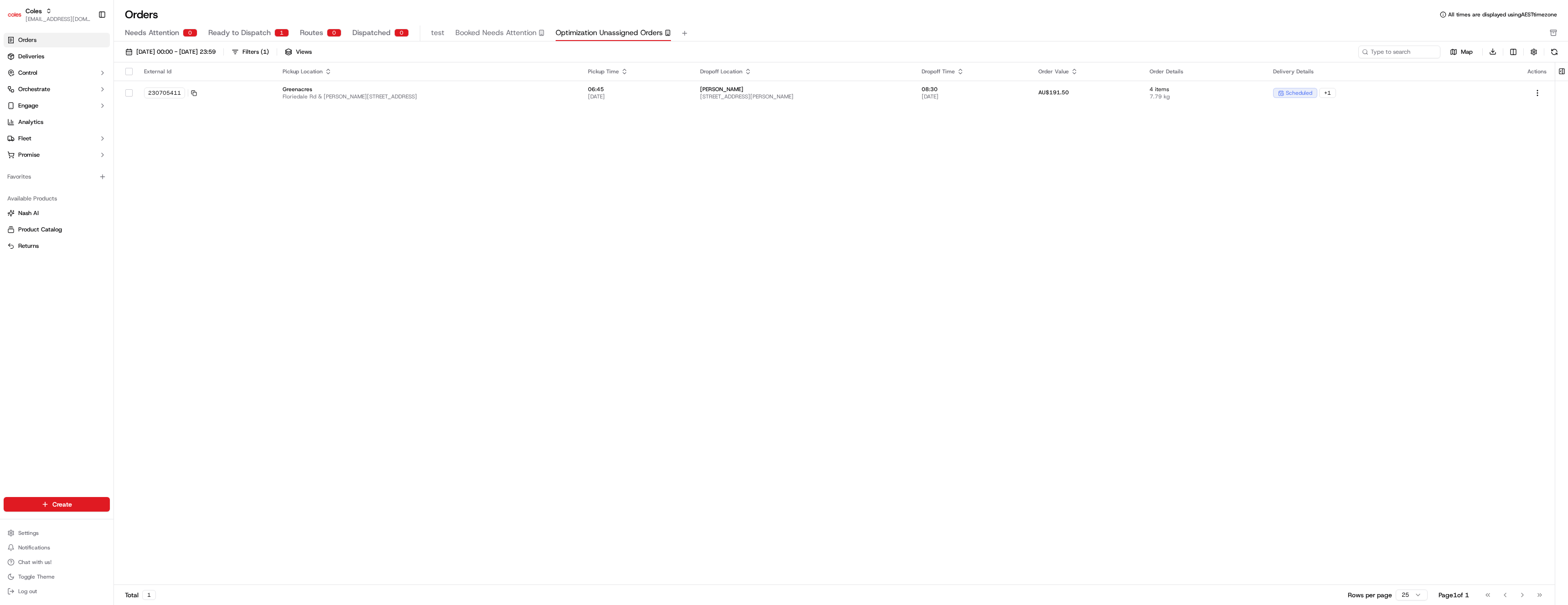
click at [540, 187] on div "External Id Pickup Location Pickup Time Dropoff Location Dropoff Time Order Val…" at bounding box center [834, 324] width 1441 height 523
drag, startPoint x: 468, startPoint y: 194, endPoint x: 467, endPoint y: 226, distance: 32.0
click at [468, 194] on div "External Id Pickup Location Pickup Time Dropoff Location Dropoff Time Order Val…" at bounding box center [834, 324] width 1441 height 523
click at [242, 32] on span "Ready to Dispatch" at bounding box center [239, 33] width 63 height 11
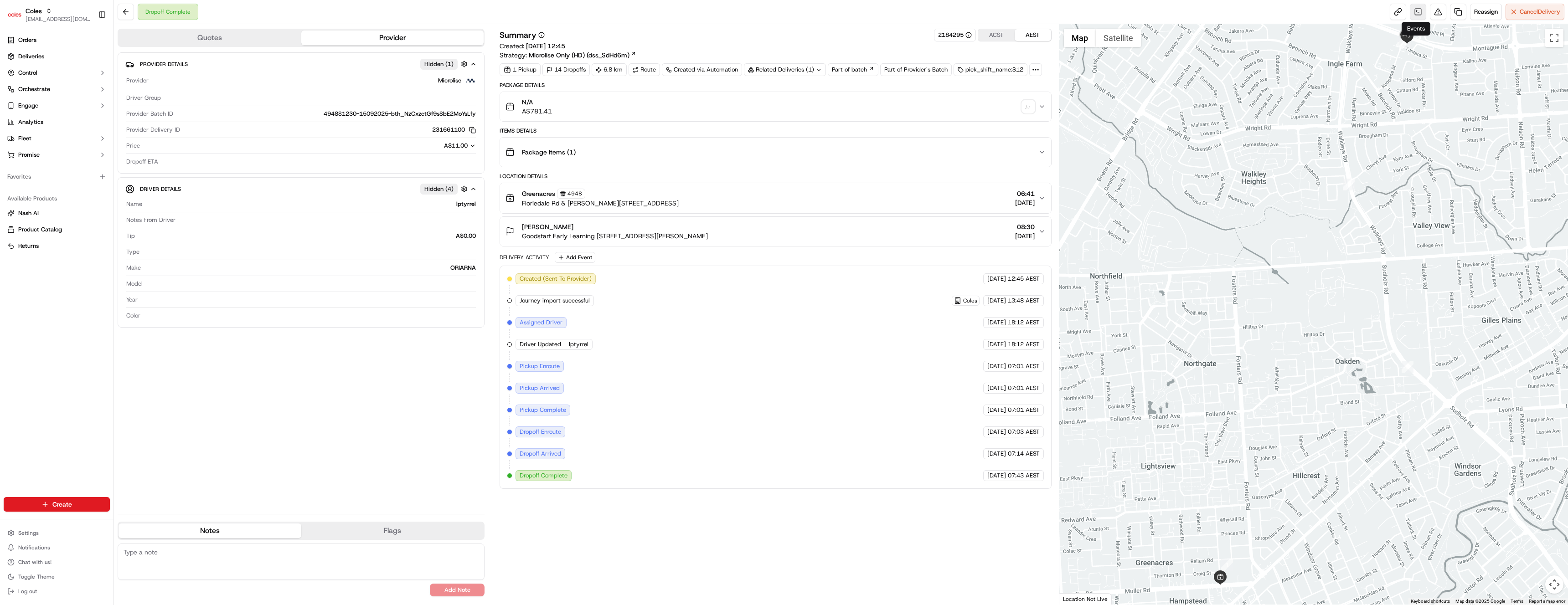
click at [1421, 15] on link at bounding box center [1418, 12] width 16 height 16
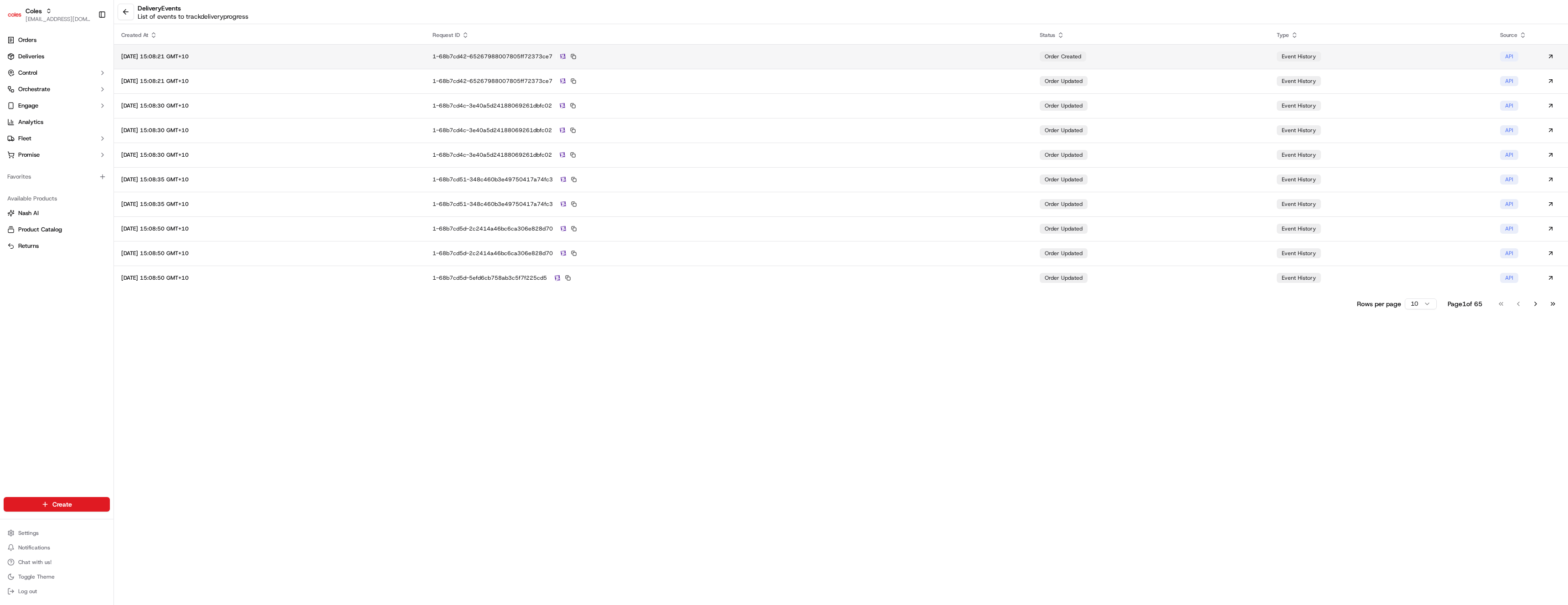
click at [1218, 57] on td "order created" at bounding box center [1150, 57] width 237 height 24
click at [892, 69] on td "1-68b7cd42-65267988007805ff72373ce7" at bounding box center [729, 81] width 607 height 24
click at [839, 109] on div "1-68b7cd4c-3e40a5d24188069261dbfc02" at bounding box center [729, 105] width 592 height 8
click at [917, 138] on td "1-68b7cd4c-3e40a5d24188069261dbfc02" at bounding box center [729, 130] width 607 height 24
click at [909, 154] on div "1-68b7cd4c-3e40a5d24188069261dbfc02" at bounding box center [729, 155] width 592 height 8
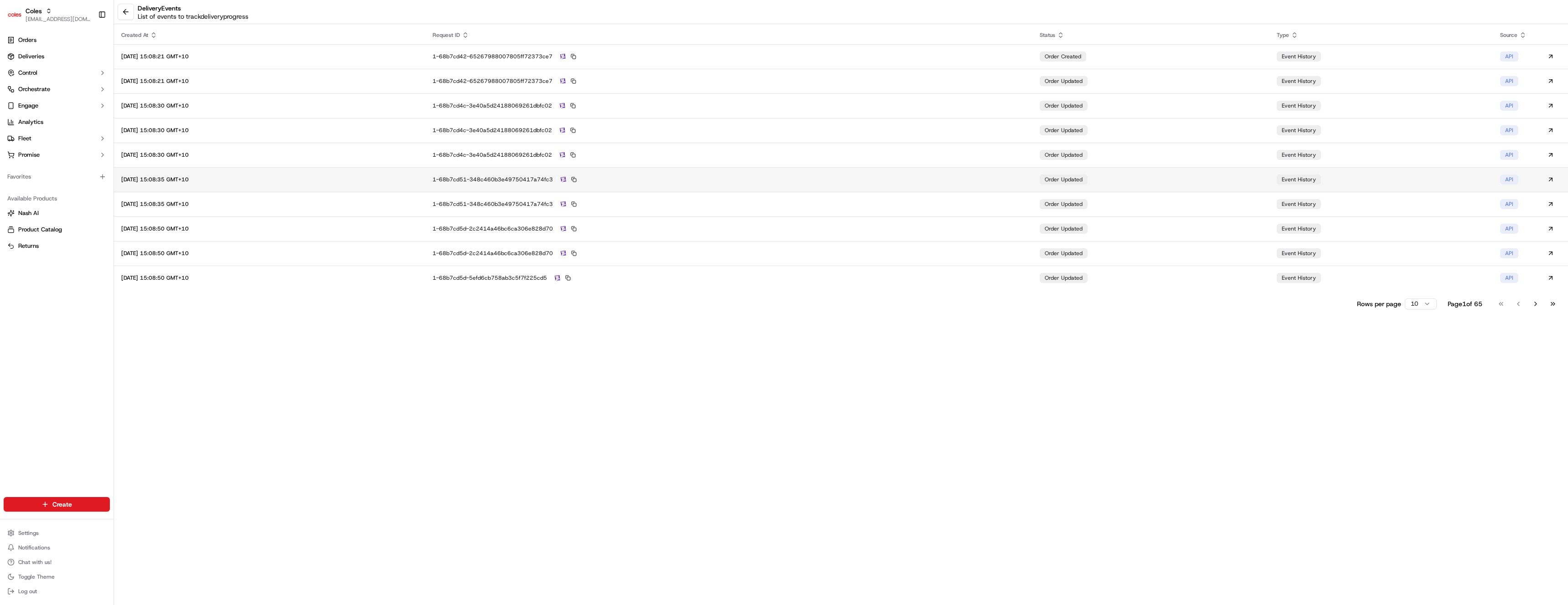
click at [904, 173] on td "1-68b7cd51-348c460b3e49750417a74fc3" at bounding box center [729, 180] width 607 height 24
click at [891, 196] on td "1-68b7cd51-348c460b3e49750417a74fc3" at bounding box center [729, 204] width 607 height 24
